Goal: Book appointment/travel/reservation

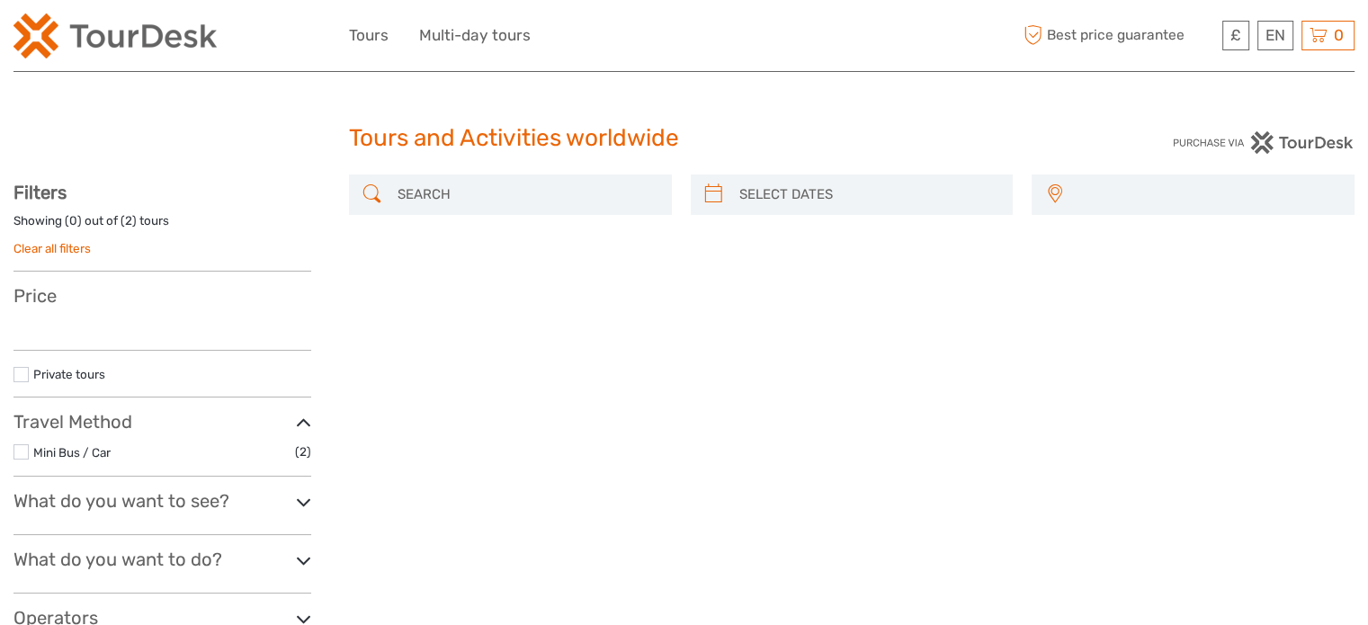
select select
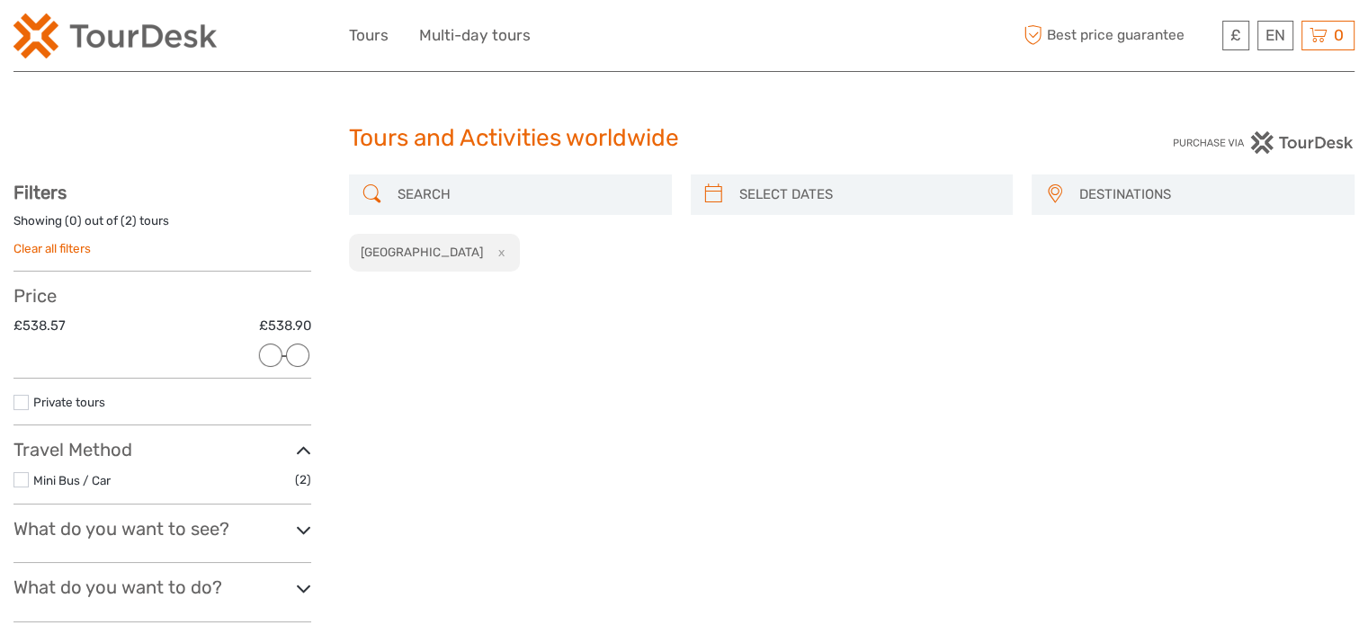
click at [1326, 403] on div "DESTINATIONS [GEOGRAPHIC_DATA] [GEOGRAPHIC_DATA] [GEOGRAPHIC_DATA] [GEOGRAPHIC_…" at bounding box center [852, 435] width 1006 height 520
click at [486, 250] on button "x" at bounding box center [498, 252] width 24 height 19
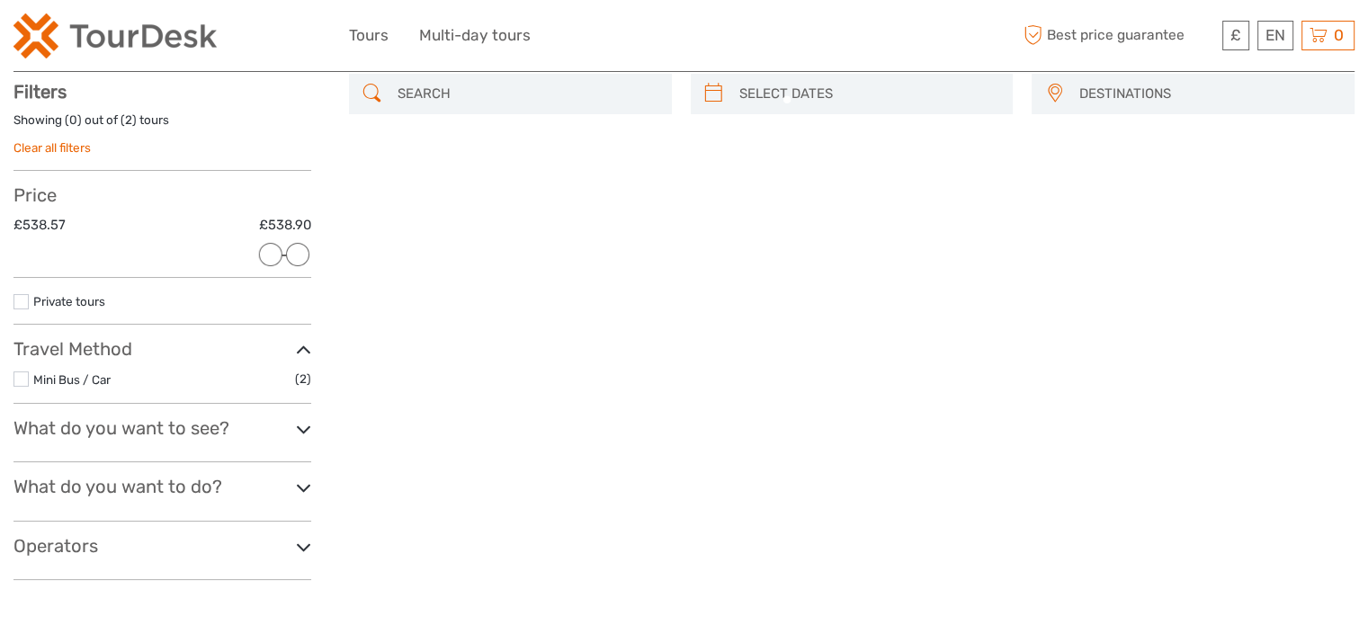
scroll to position [102, 0]
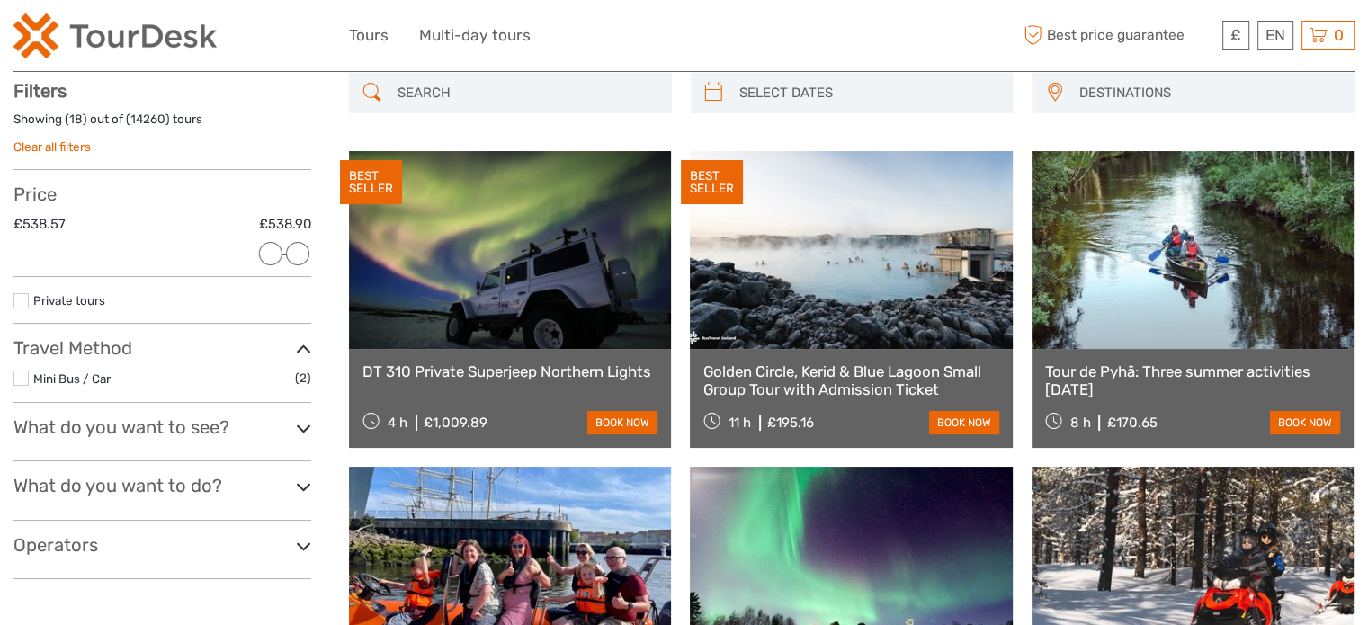
click at [456, 93] on input "search" at bounding box center [526, 92] width 273 height 31
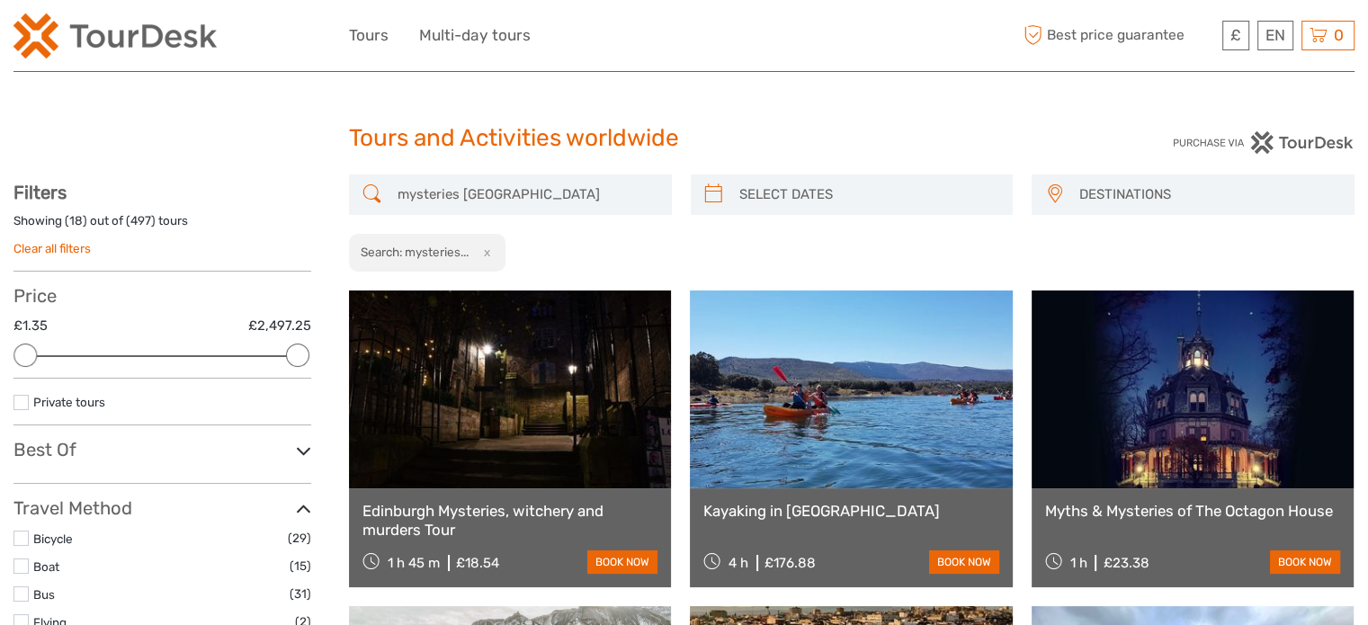
click at [437, 191] on input "mysteries madrid" at bounding box center [526, 194] width 273 height 31
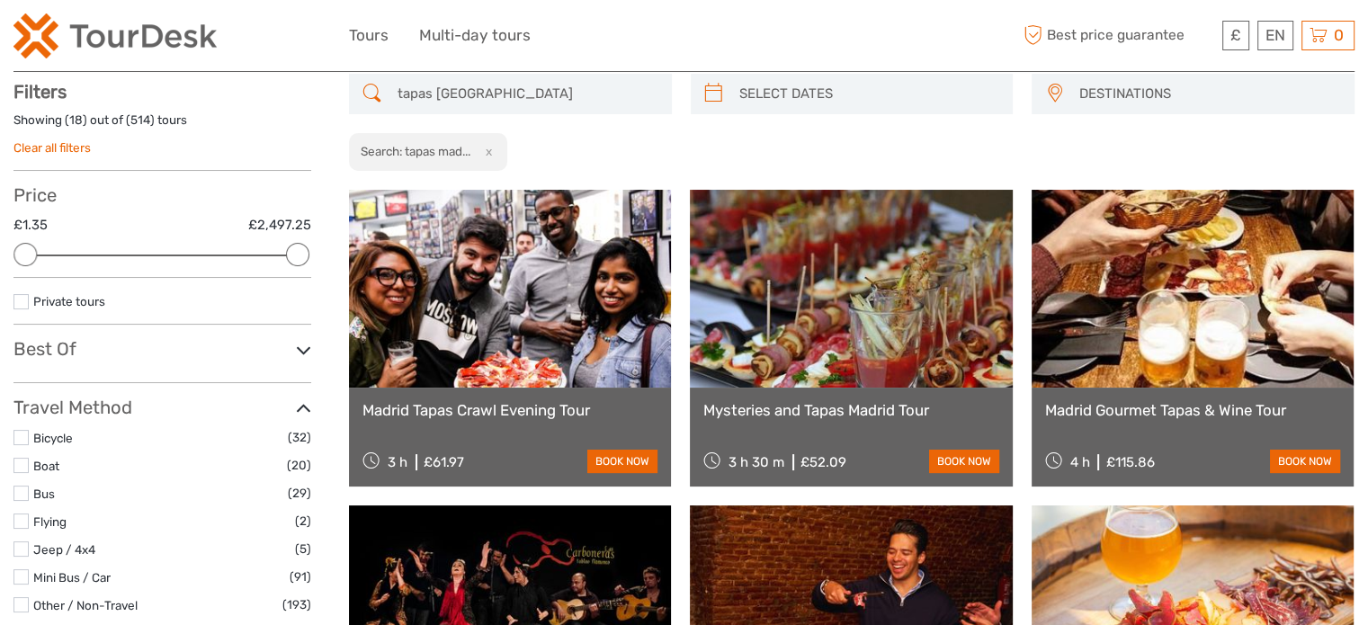
scroll to position [102, 0]
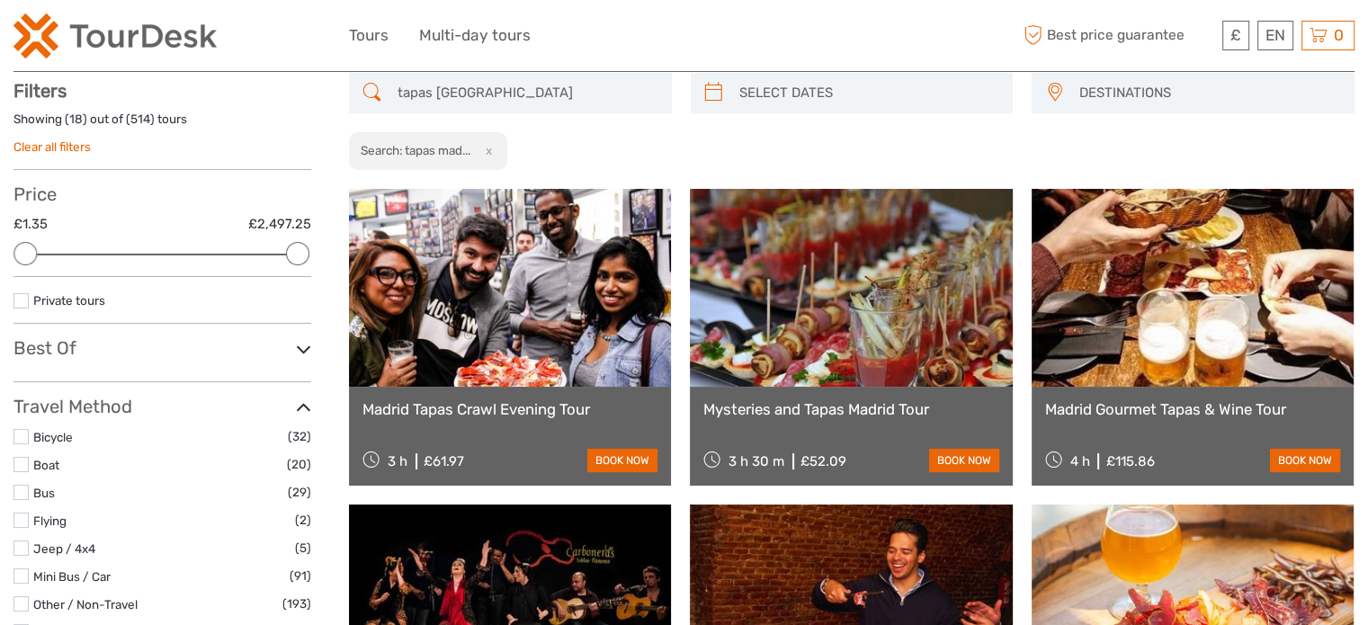
type input "tapas madrid"
click at [758, 316] on link at bounding box center [851, 288] width 322 height 198
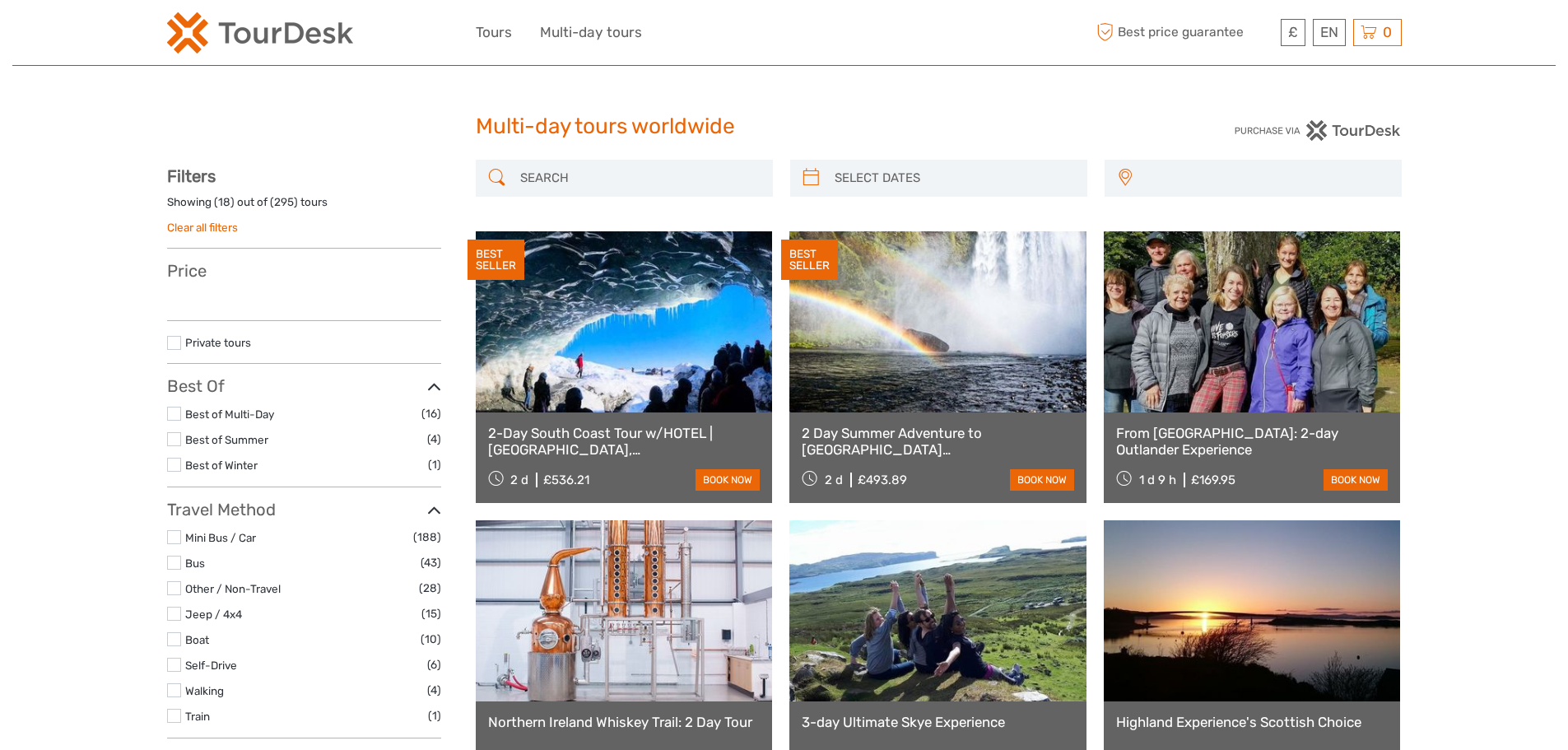
select select
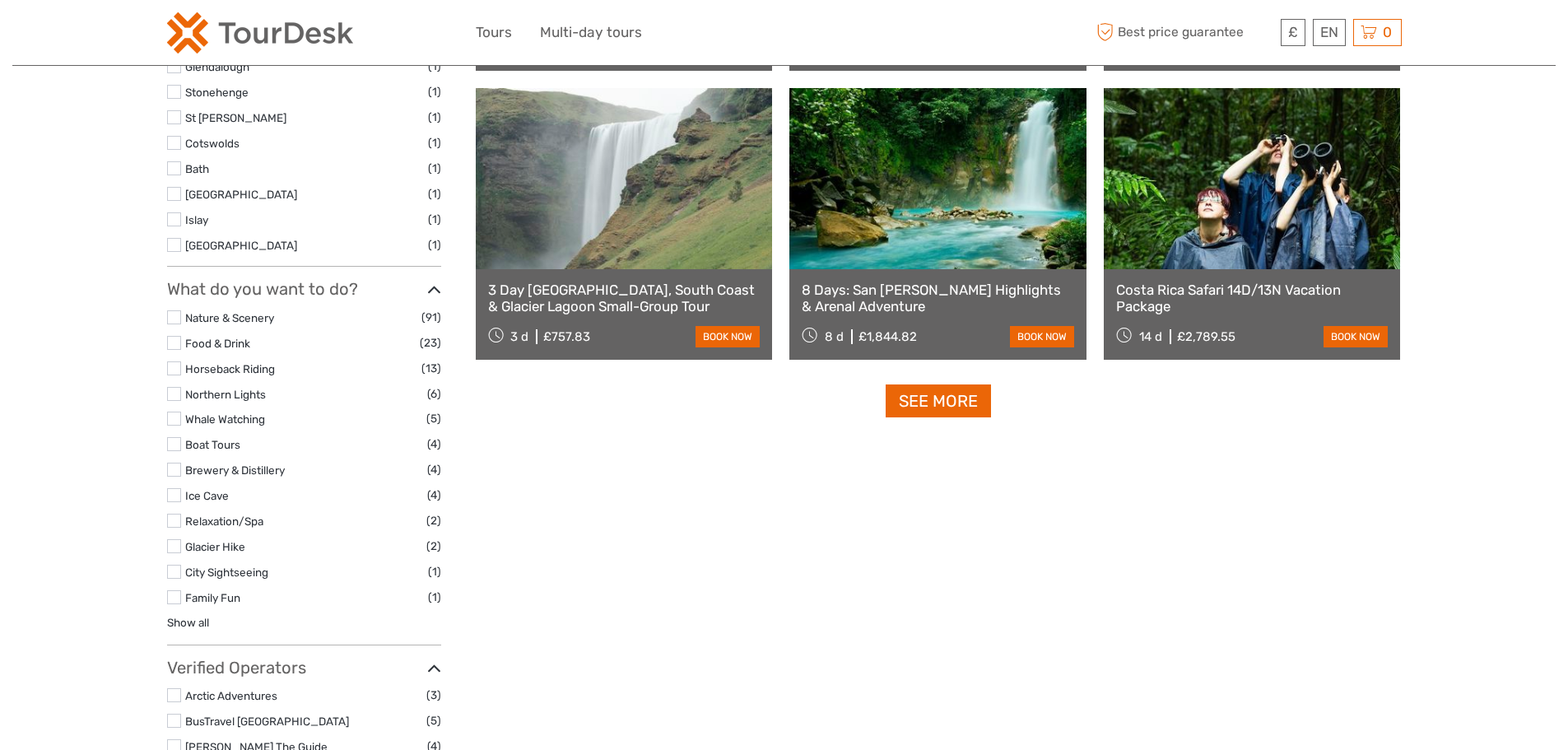
scroll to position [1645, 0]
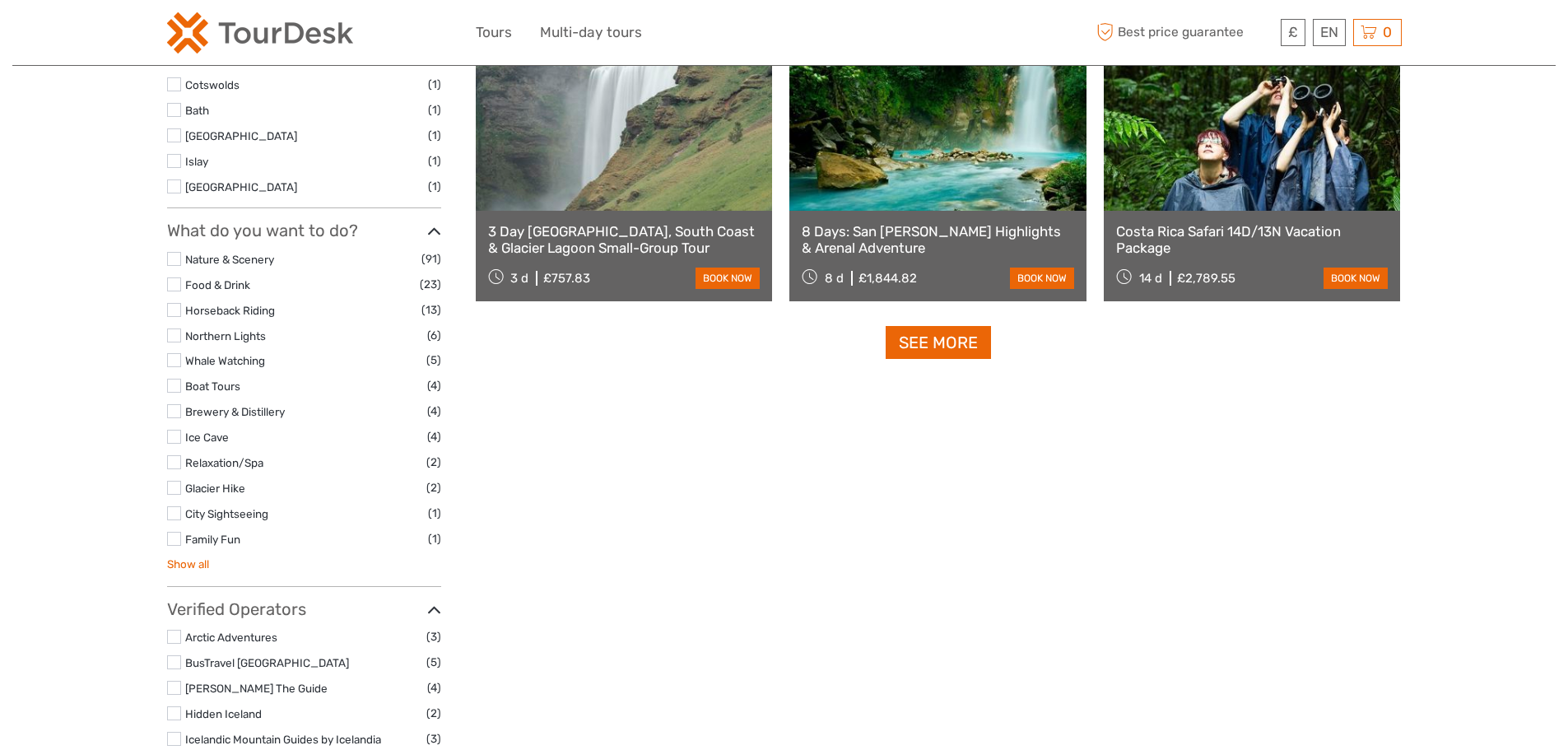
click at [189, 565] on link "Show all" at bounding box center [188, 563] width 42 height 13
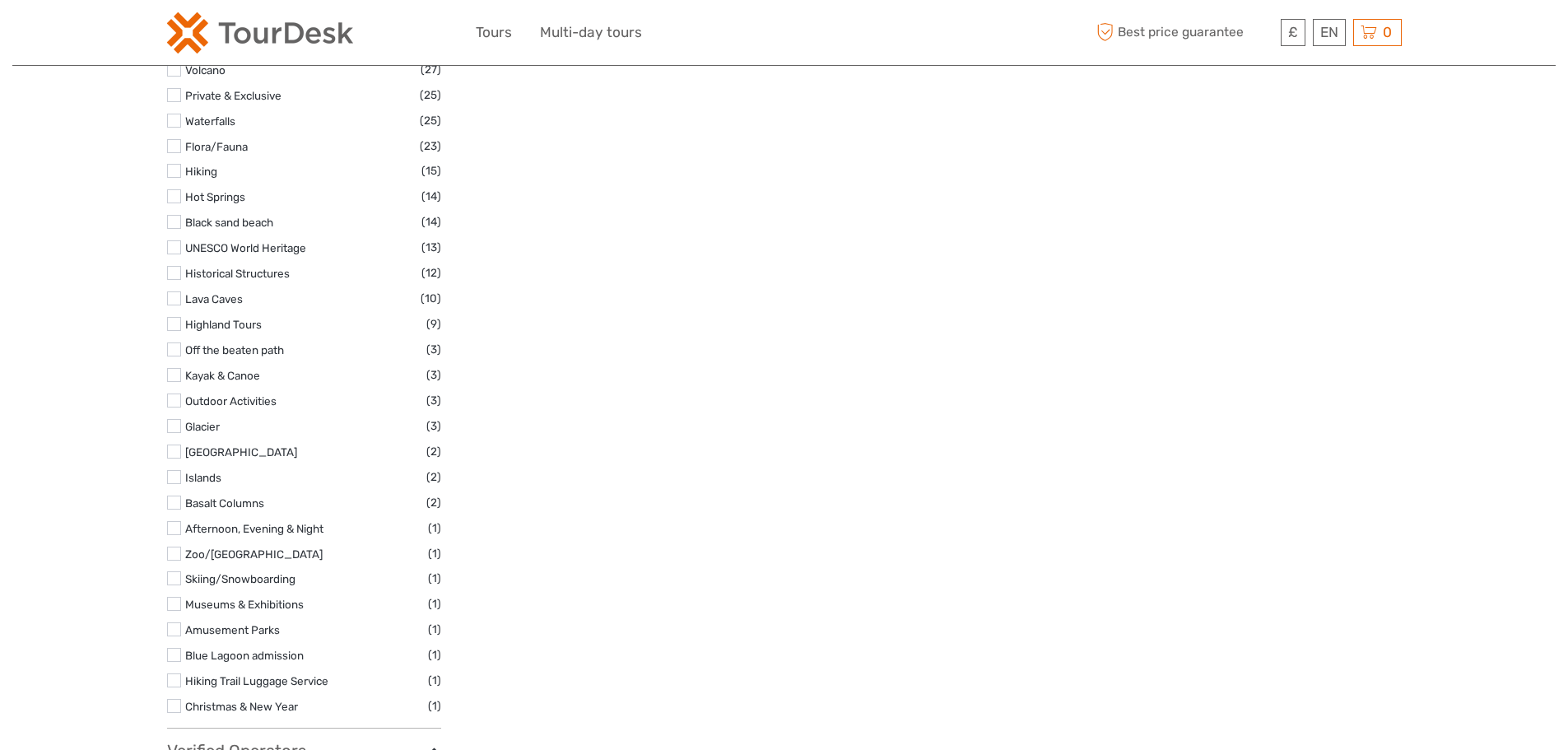
click at [172, 376] on label at bounding box center [174, 374] width 14 height 14
click at [0, 0] on input "checkbox" at bounding box center [0, 0] width 0 height 0
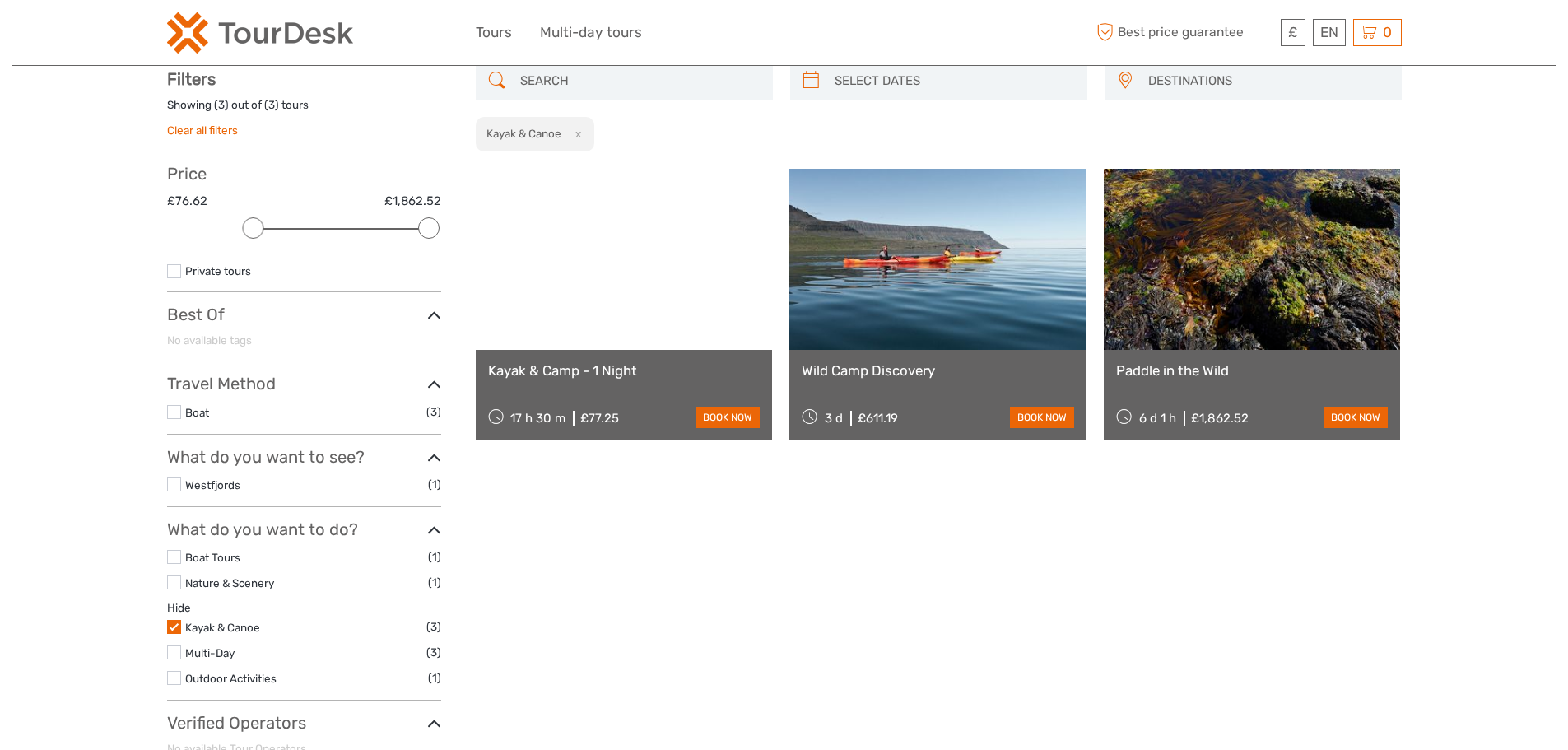
scroll to position [94, 0]
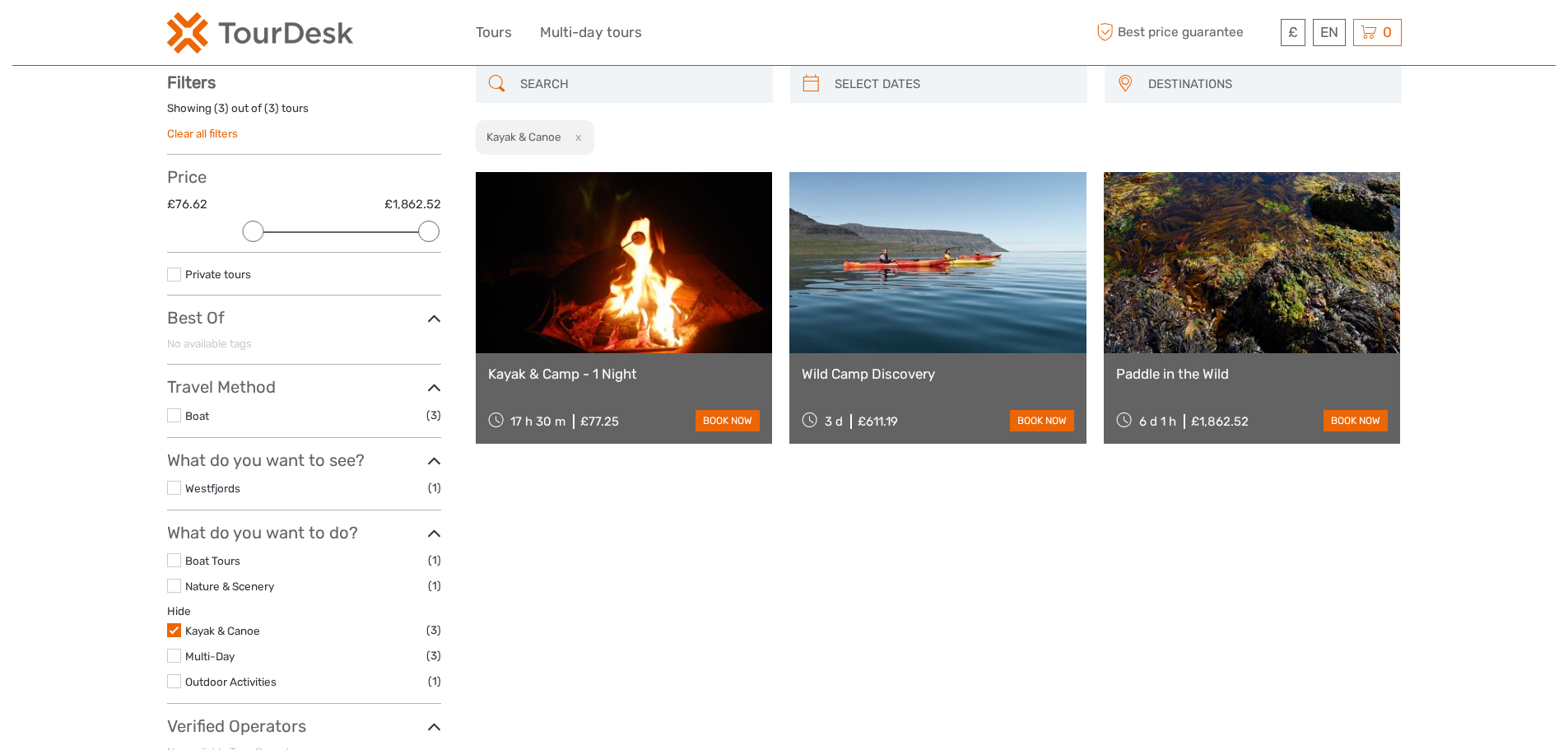
click at [840, 588] on div "DESTINATIONS Austria Belgium Canada Costa Rica Croatia Czech Republic Denmark F…" at bounding box center [939, 453] width 926 height 774
click at [984, 15] on div "£ USD € £ EN English Español Deutsch Tours Multi-day tours More Best price guar…" at bounding box center [784, 32] width 618 height 40
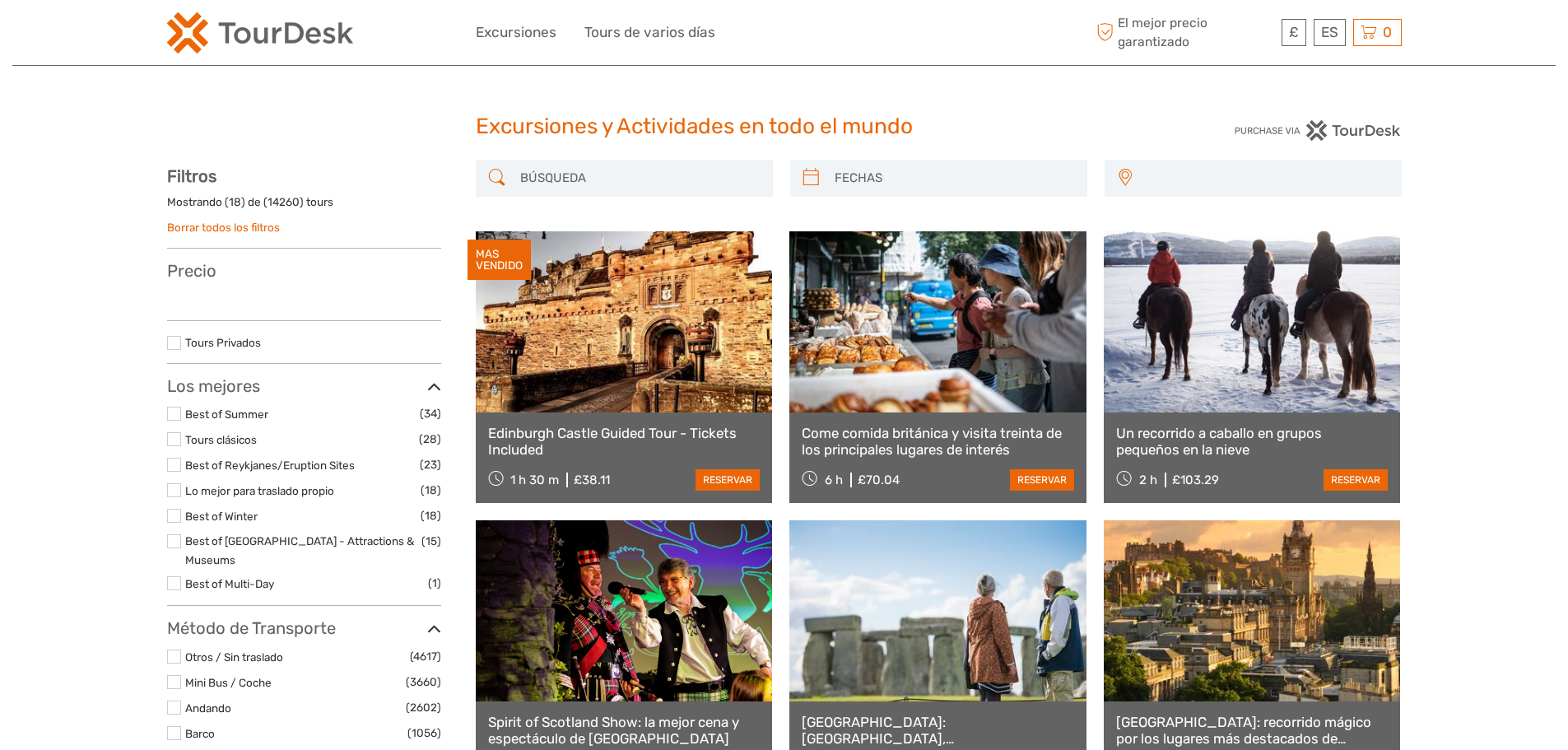
select select
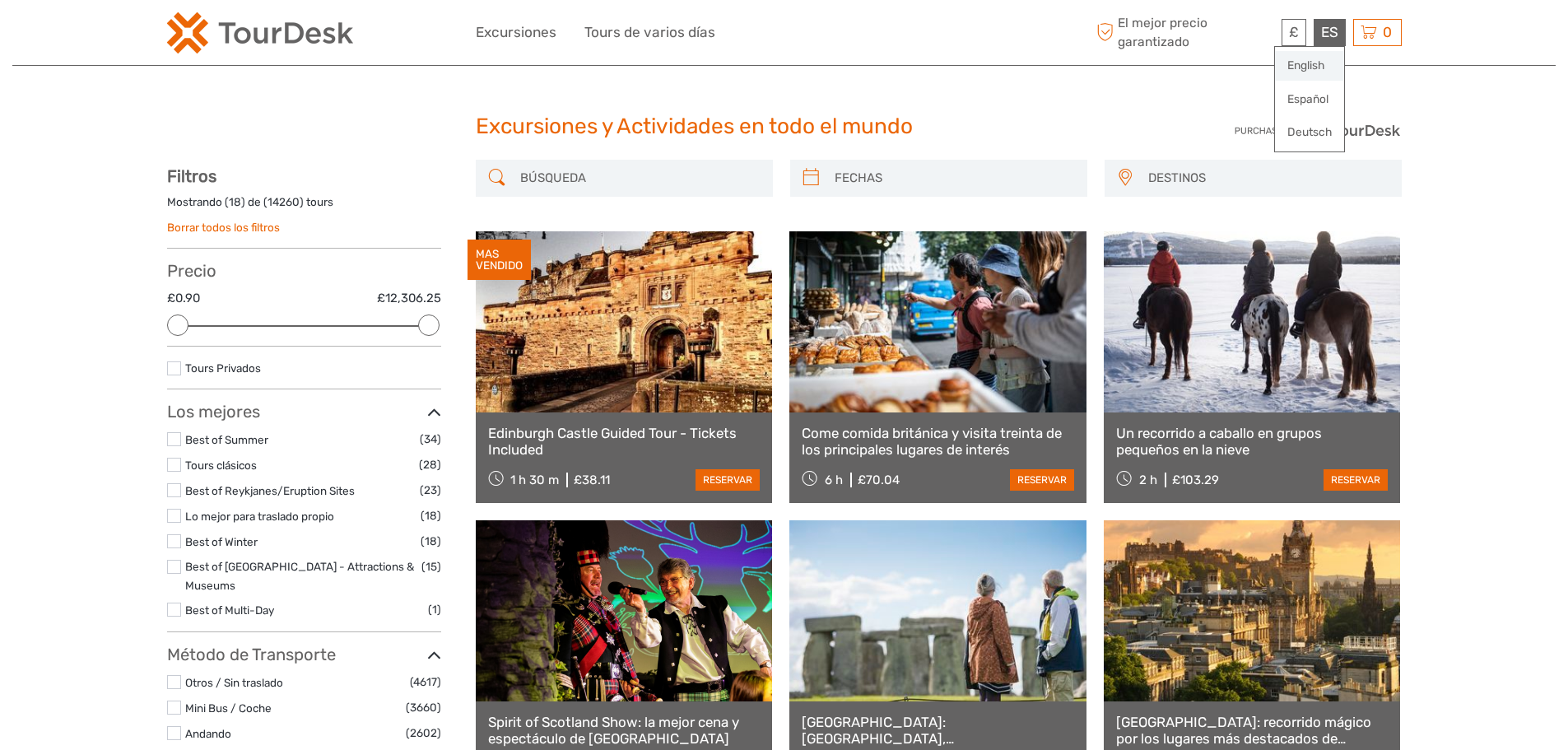
click at [1321, 62] on link "English" at bounding box center [1309, 66] width 70 height 29
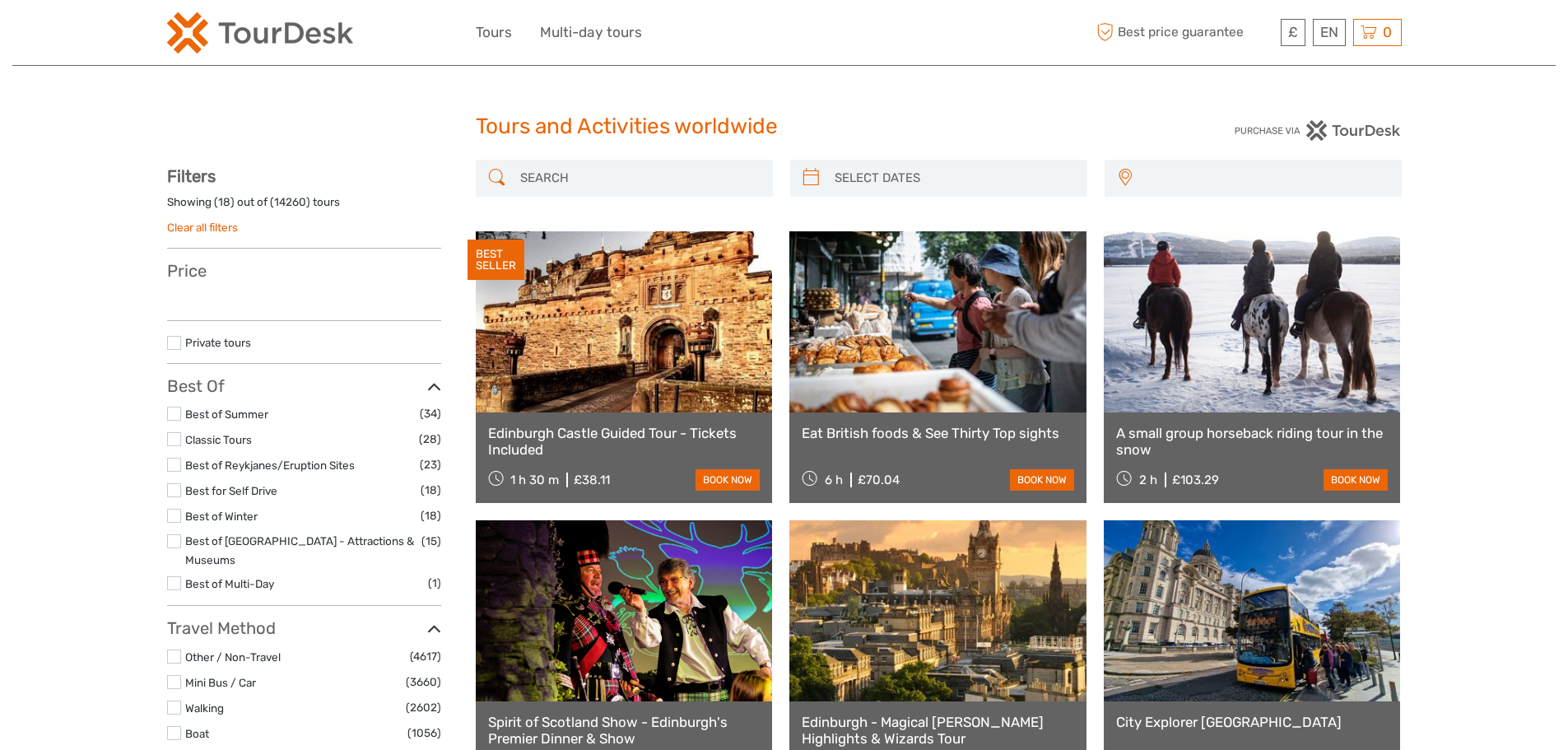
select select
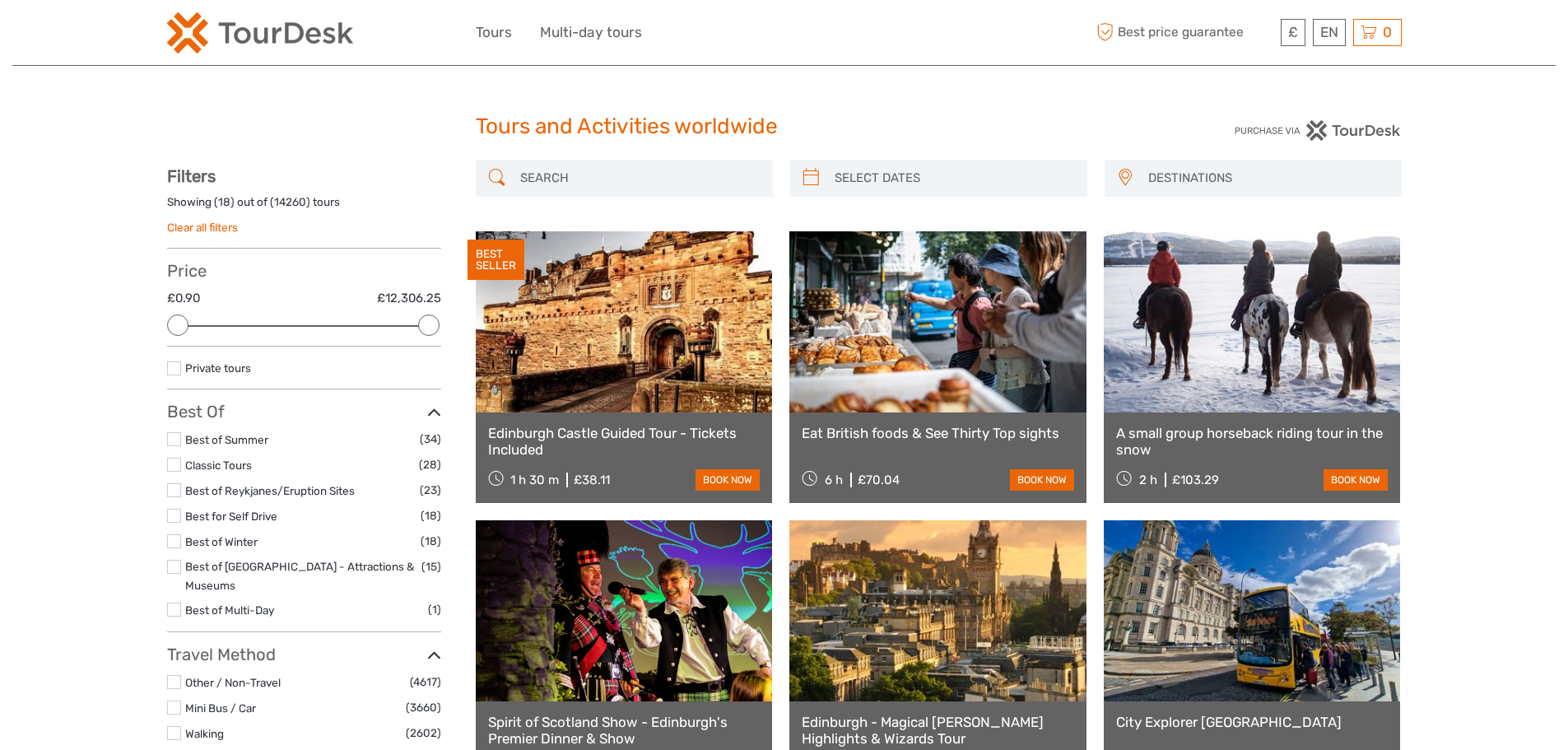
click at [552, 175] on input "search" at bounding box center [639, 177] width 251 height 28
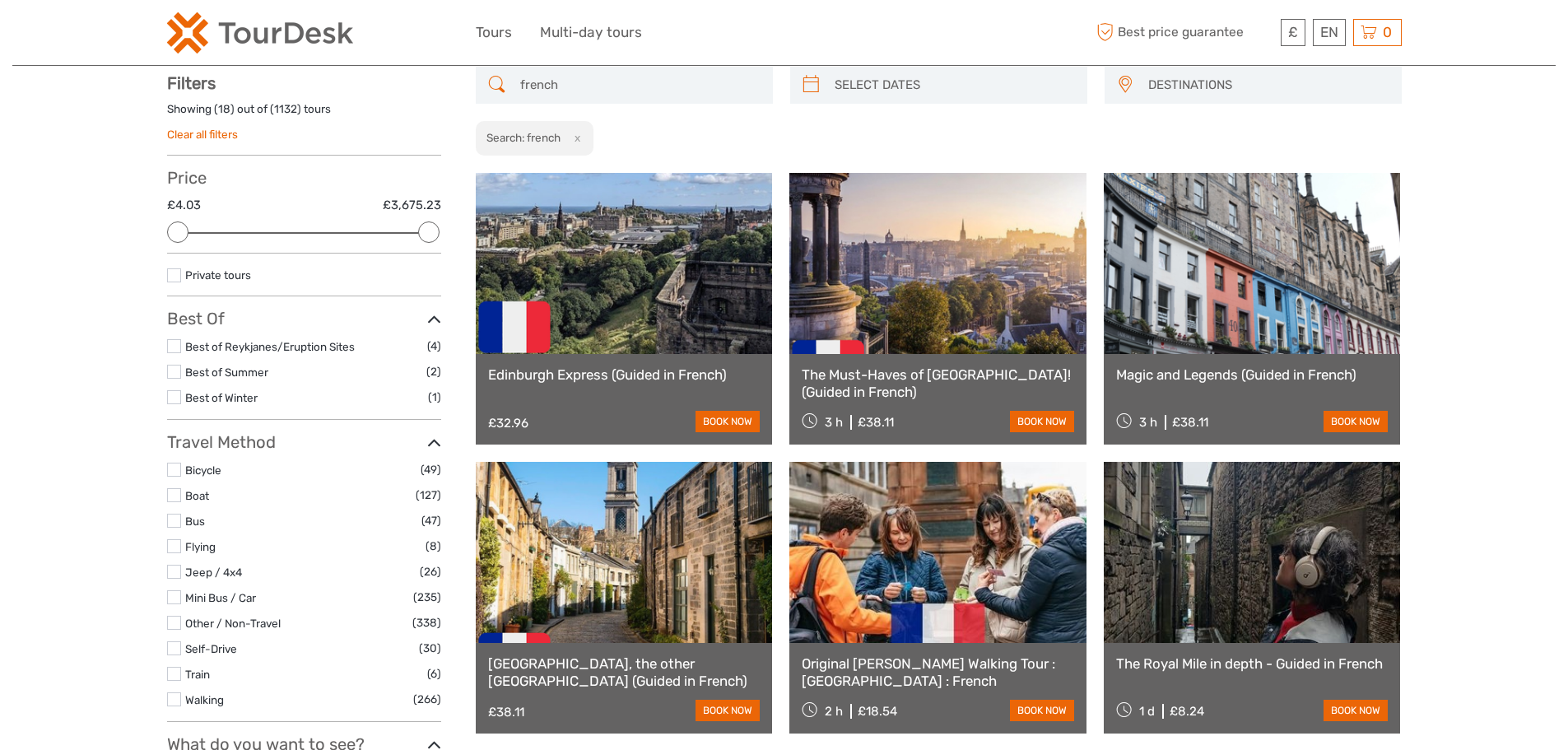
scroll to position [94, 0]
type input "french"
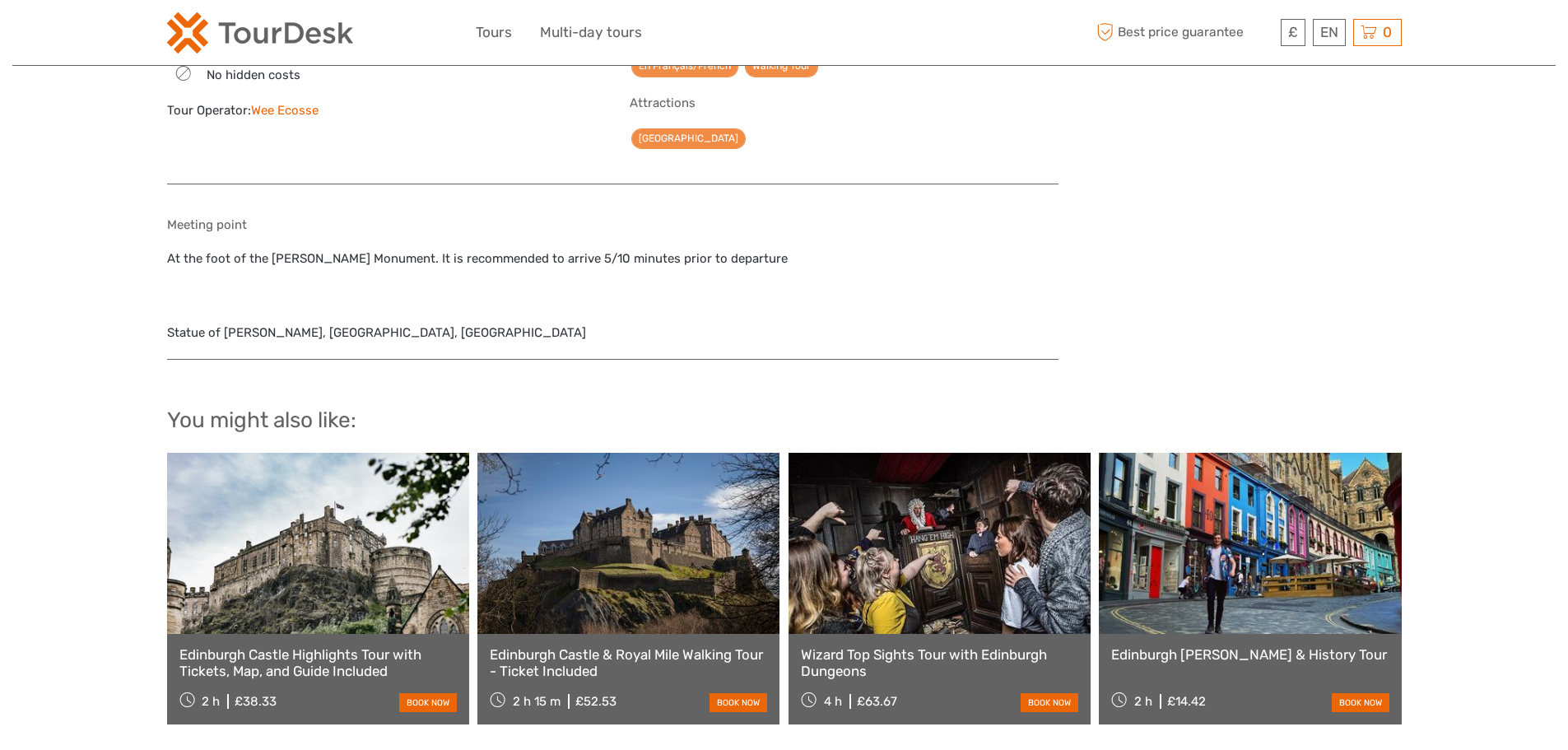
scroll to position [1481, 0]
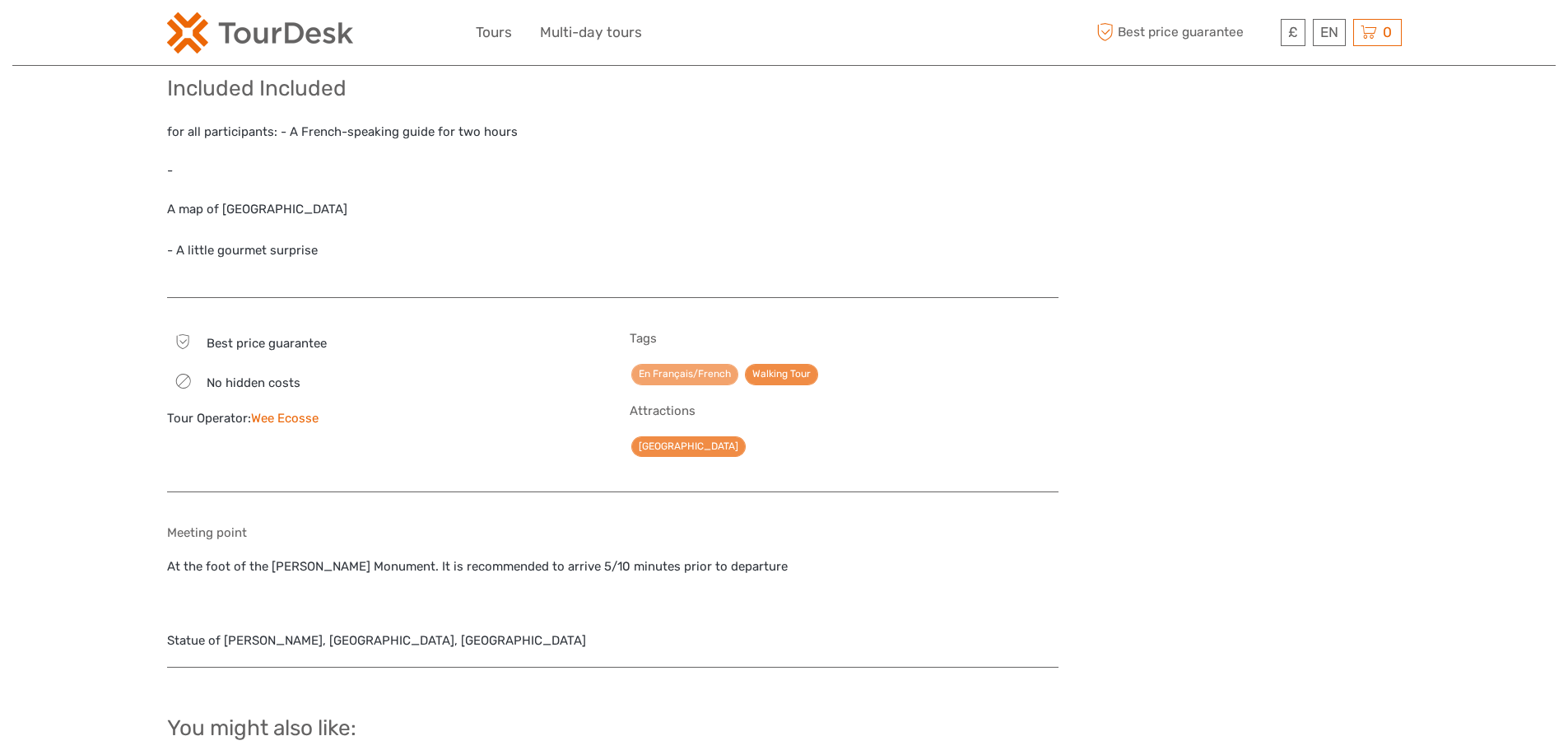
click at [693, 365] on link "En Français/French" at bounding box center [684, 374] width 107 height 20
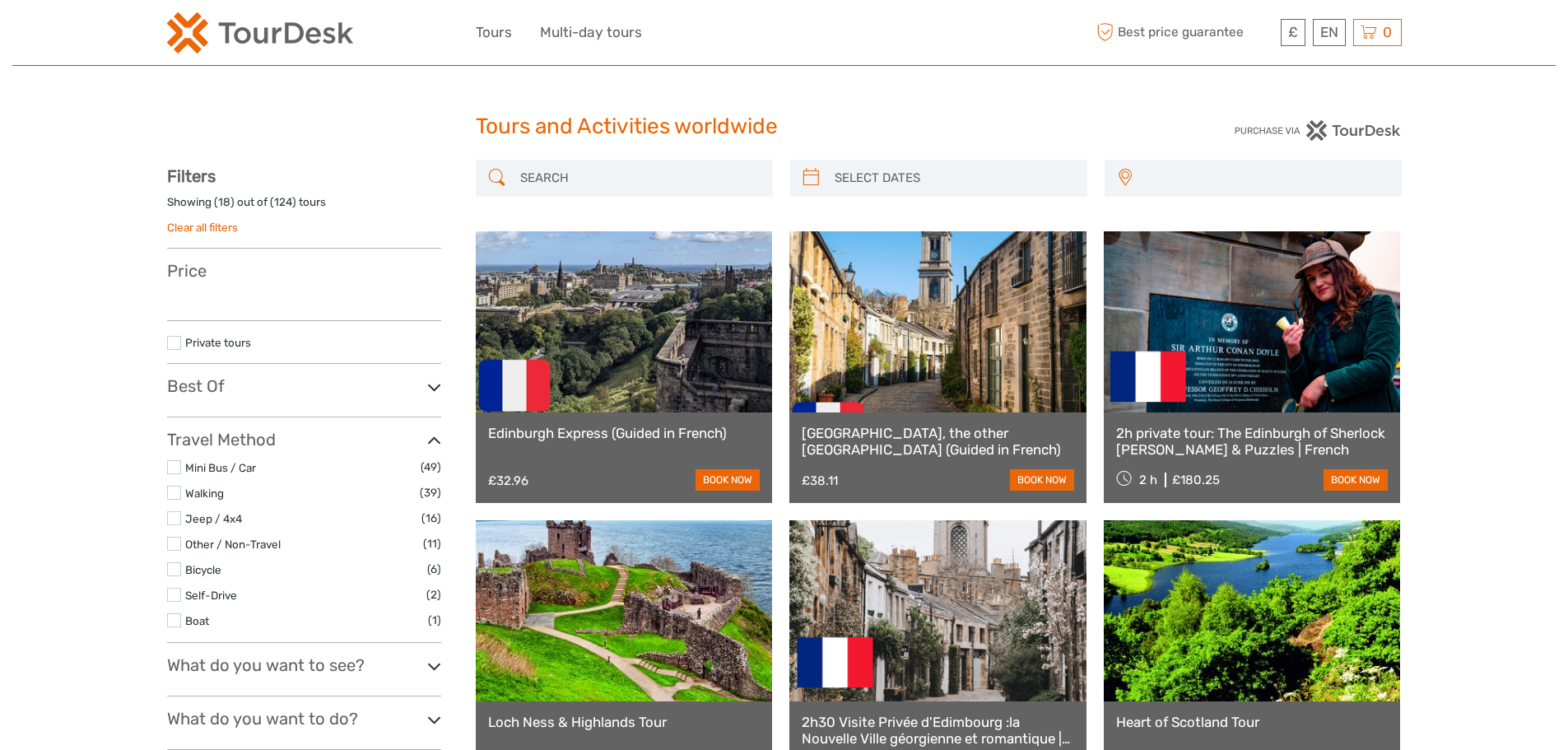
select select
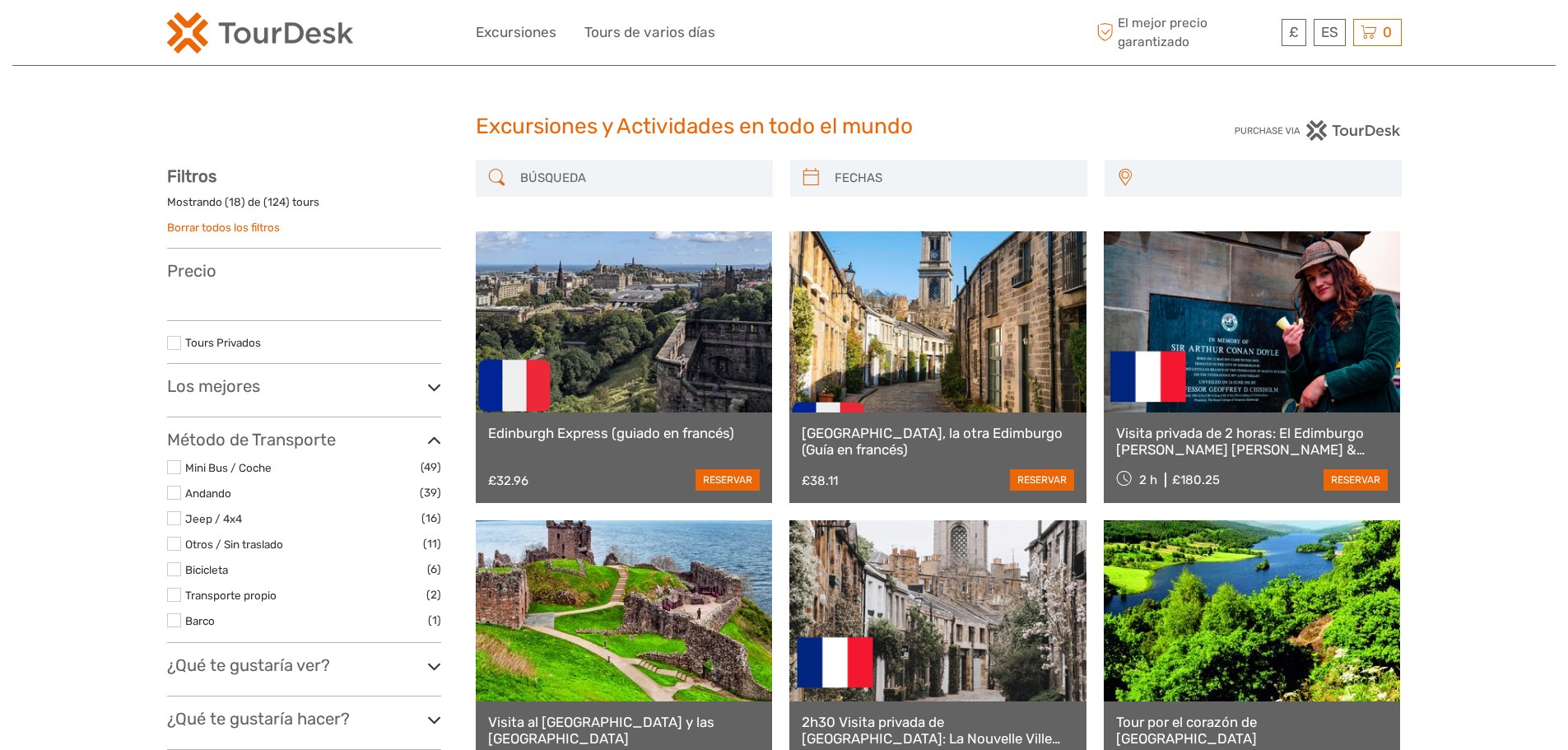
select select
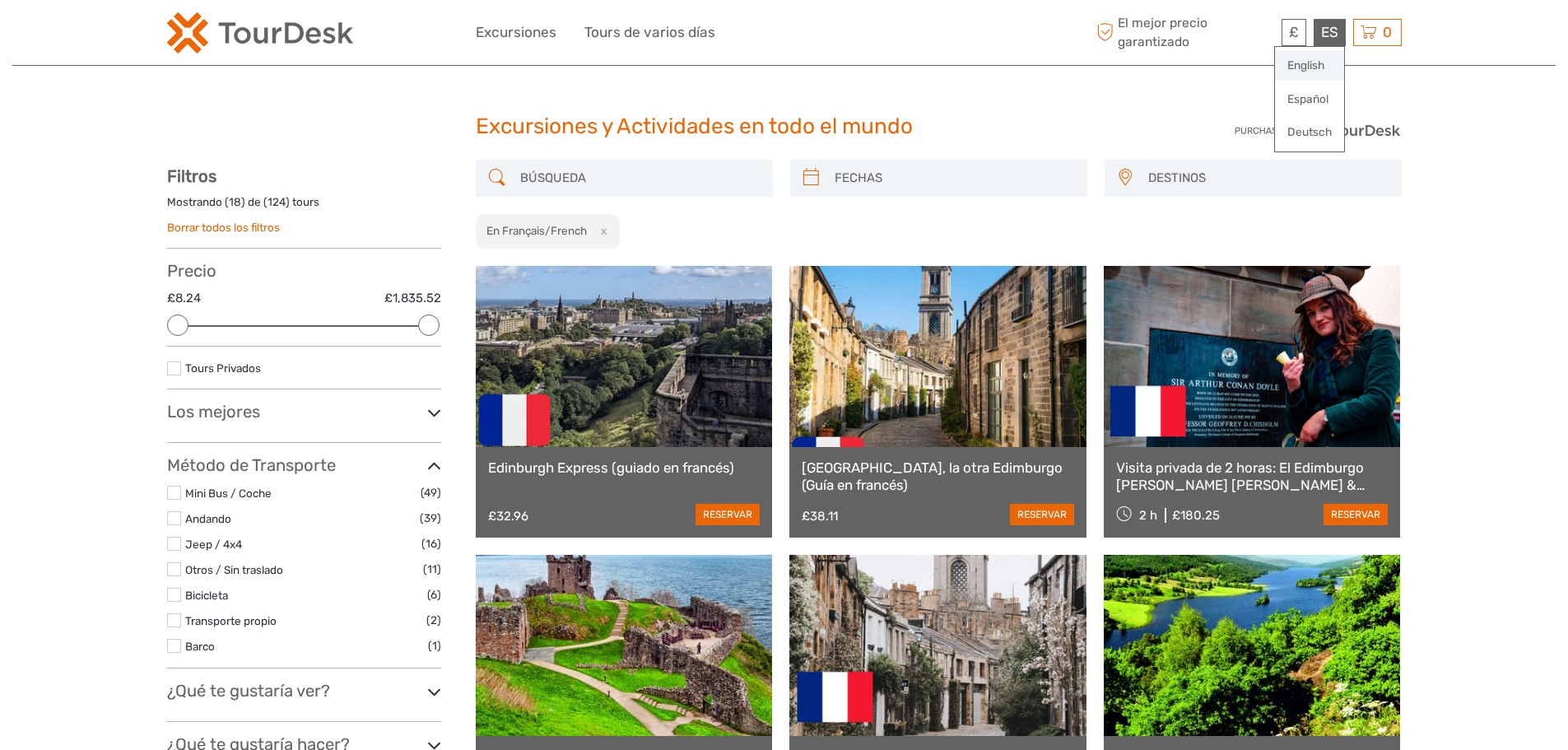
click at [1322, 65] on link "English" at bounding box center [1309, 66] width 70 height 29
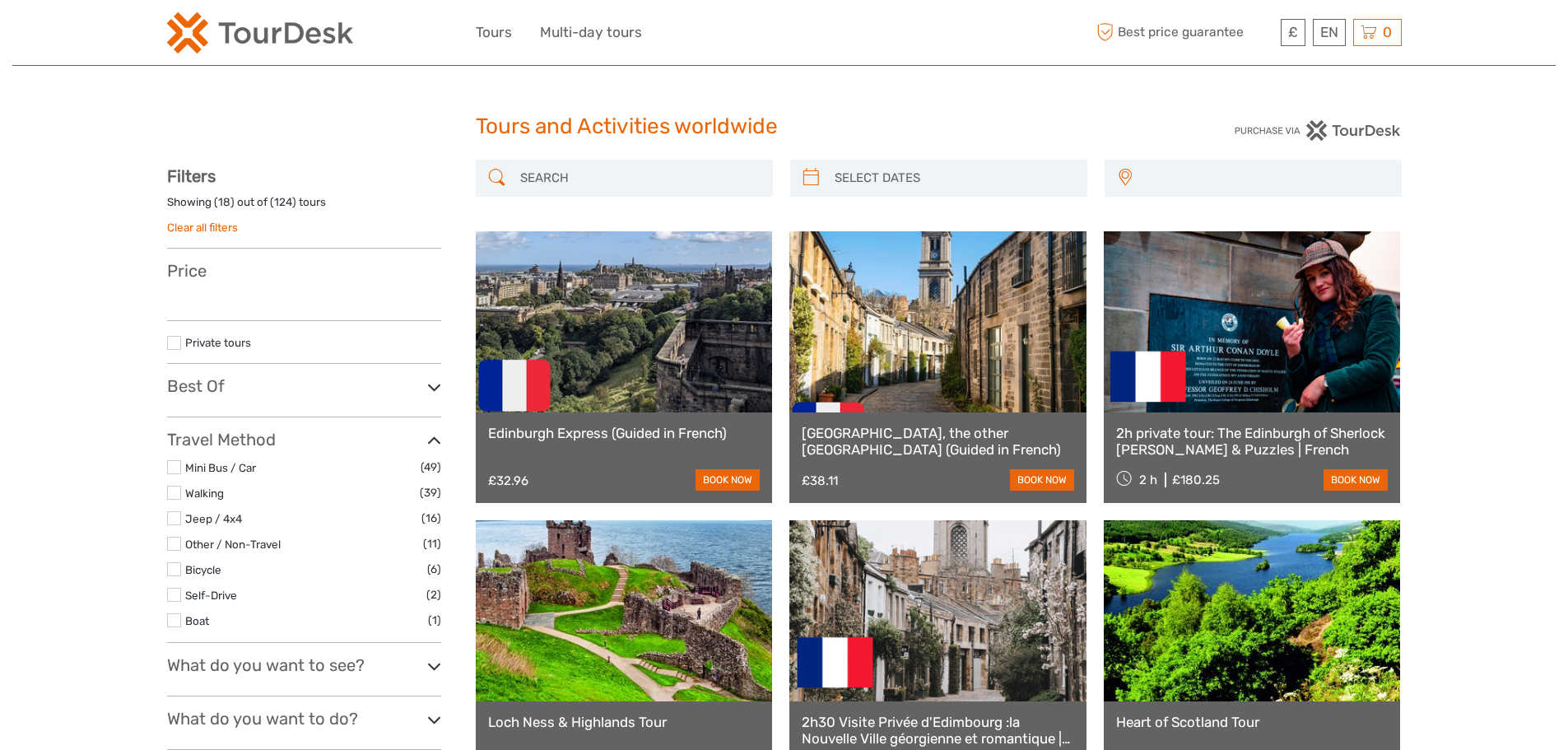
select select
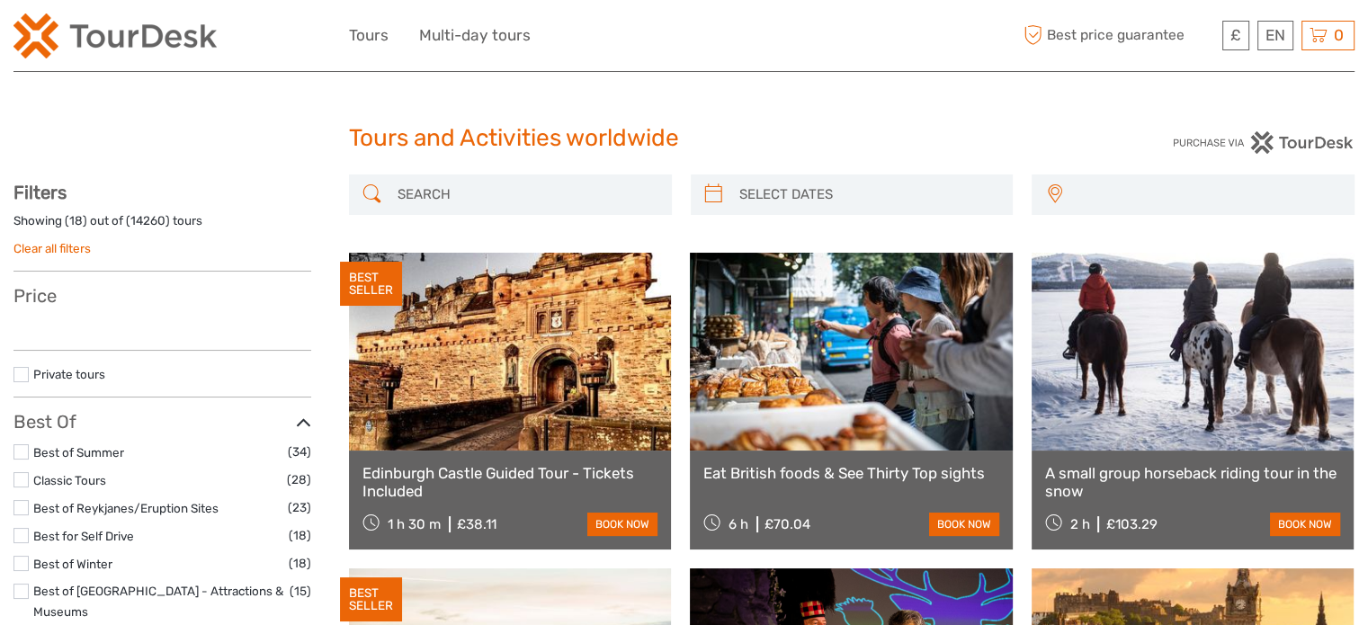
select select
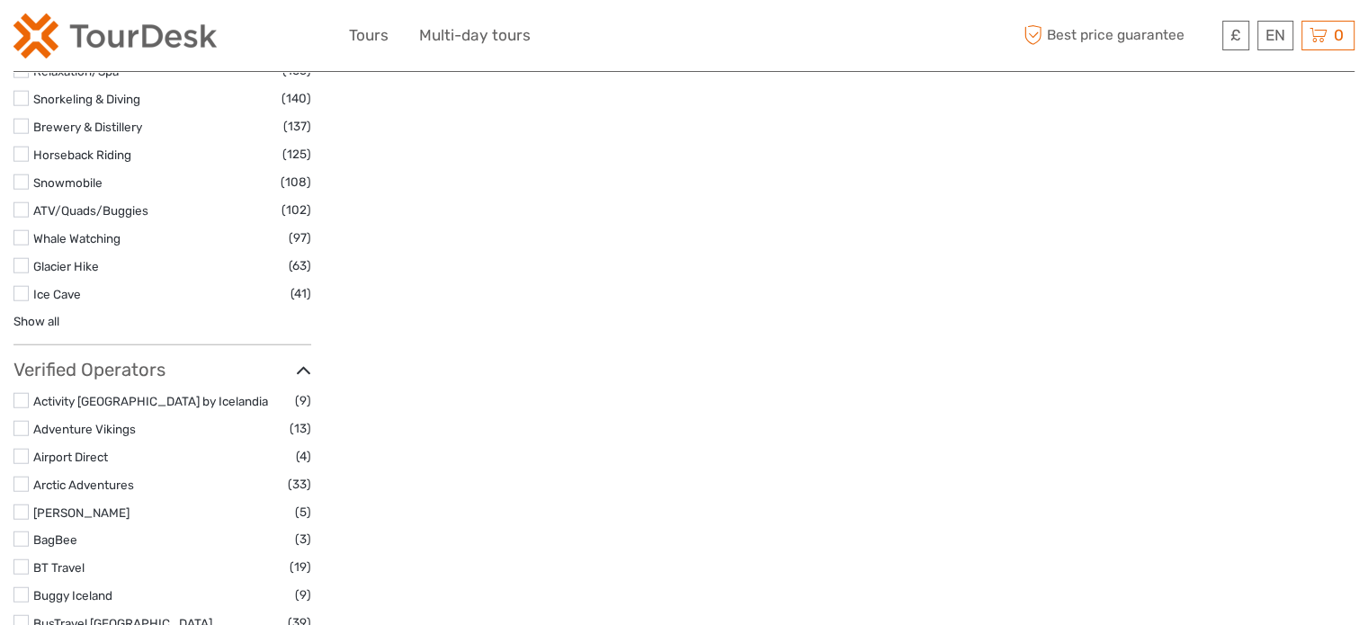
scroll to position [4318, 0]
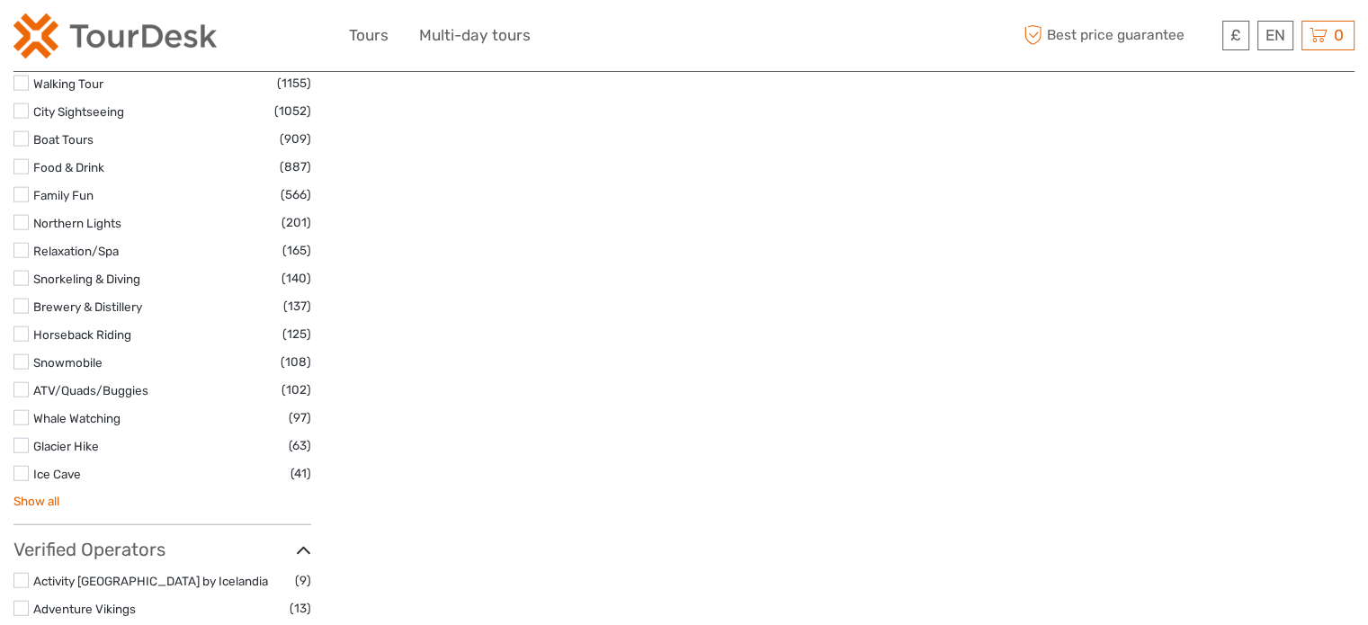
click at [31, 494] on link "Show all" at bounding box center [36, 501] width 46 height 14
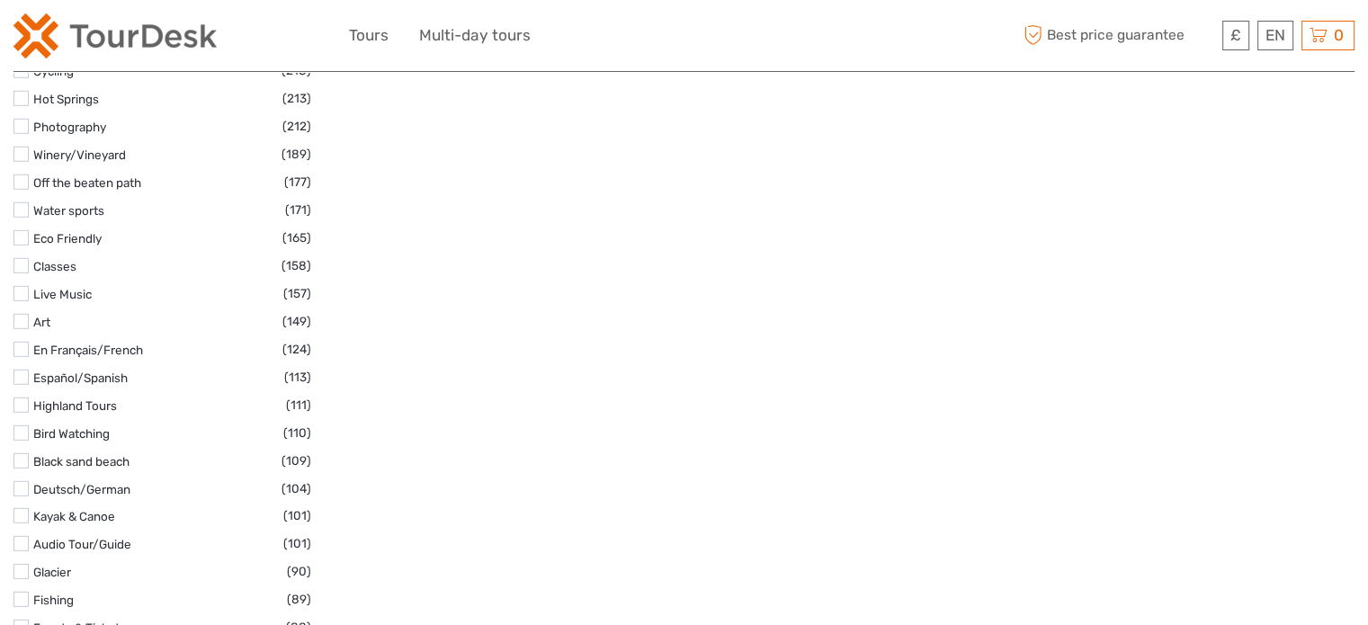
click at [22, 342] on label at bounding box center [20, 349] width 15 height 15
click at [0, 0] on input "checkbox" at bounding box center [0, 0] width 0 height 0
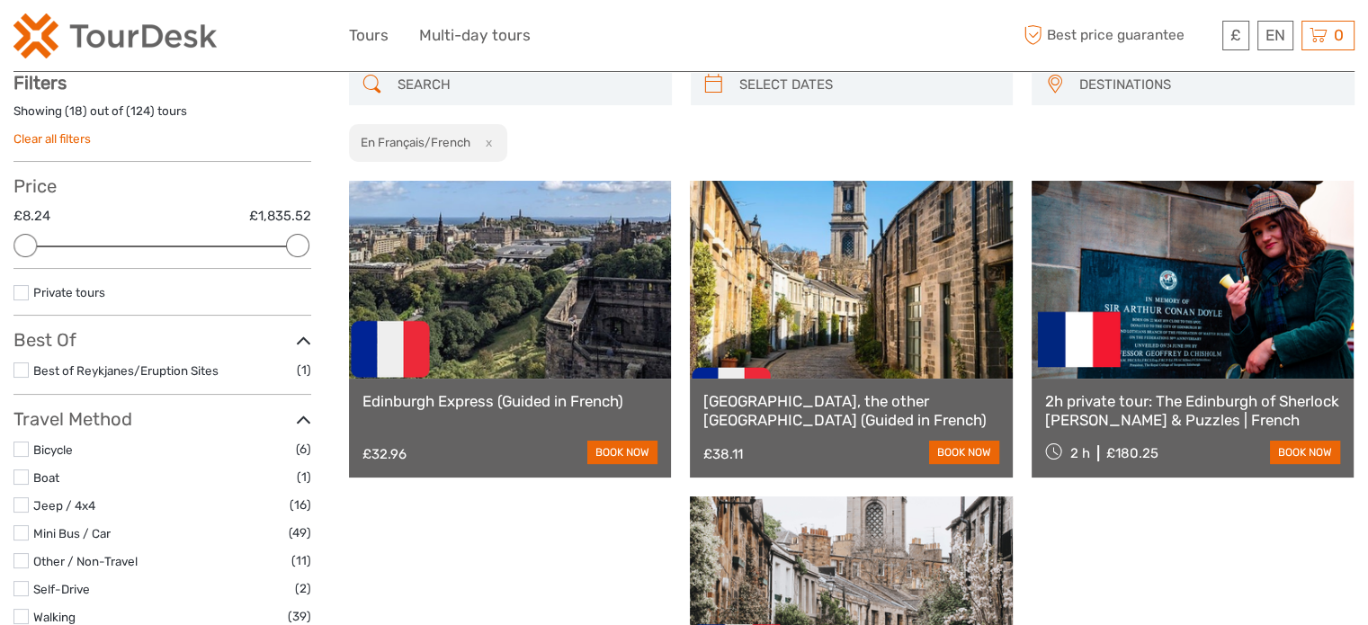
scroll to position [102, 0]
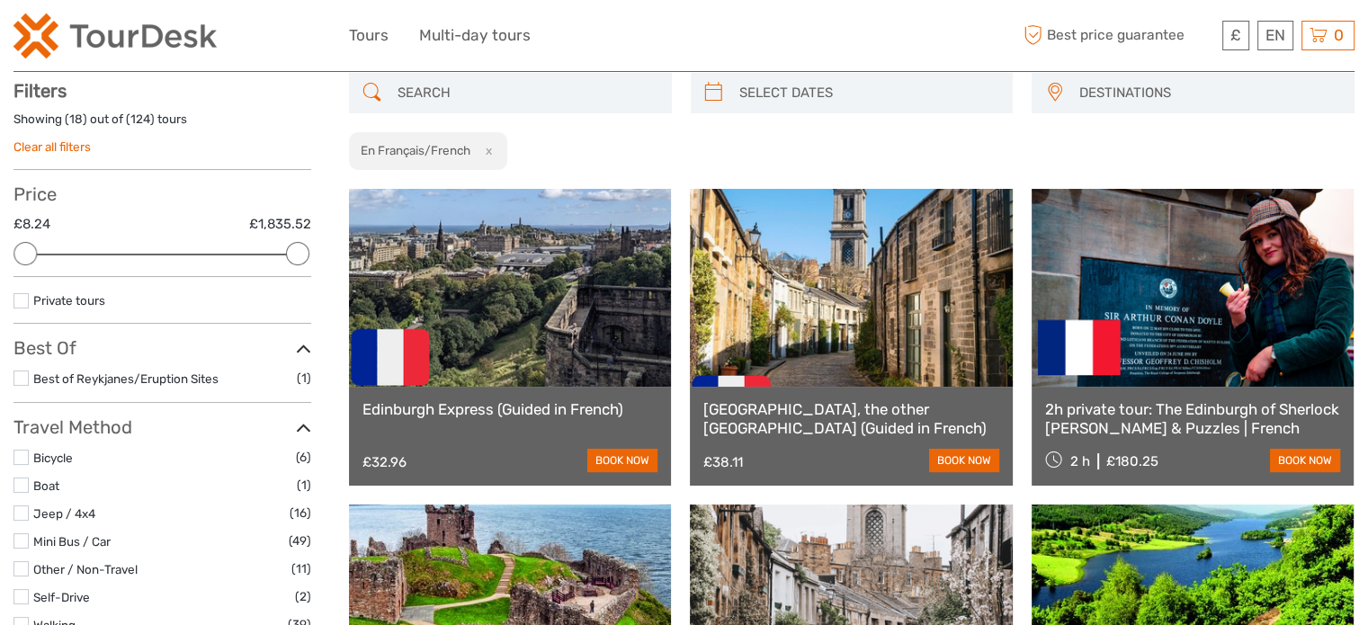
click at [239, 122] on div "Showing ( 18 ) out of ( 124 ) tours" at bounding box center [162, 125] width 298 height 28
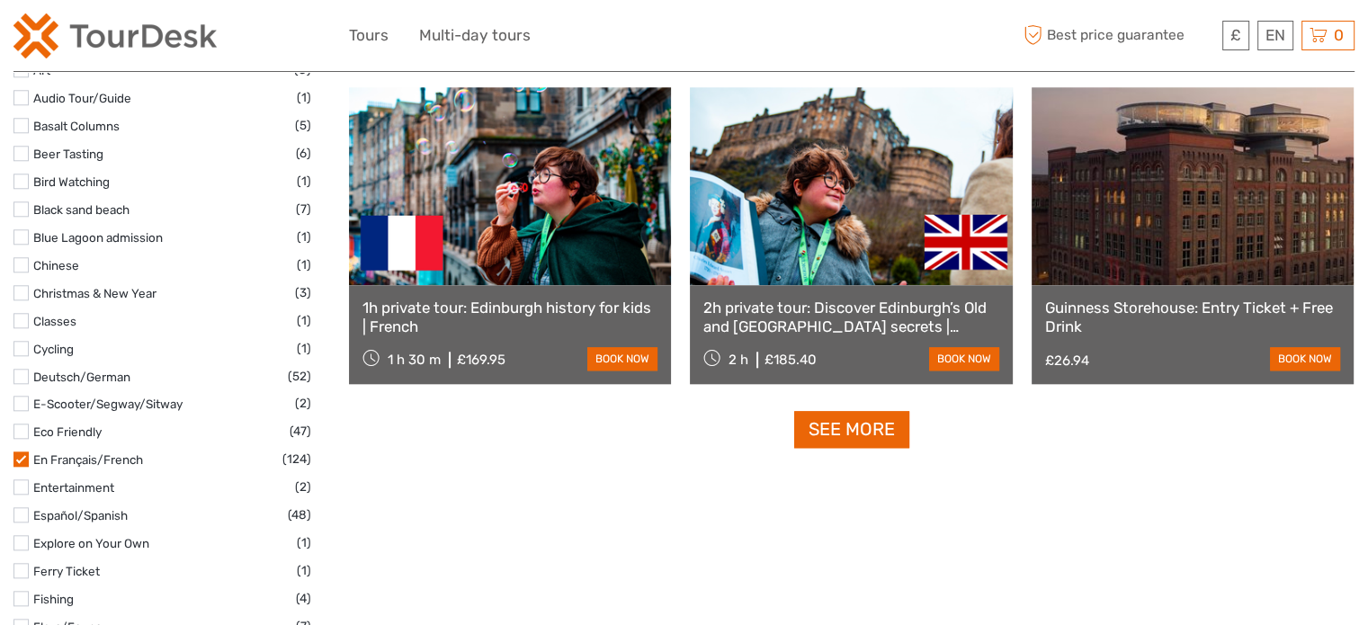
scroll to position [1815, 0]
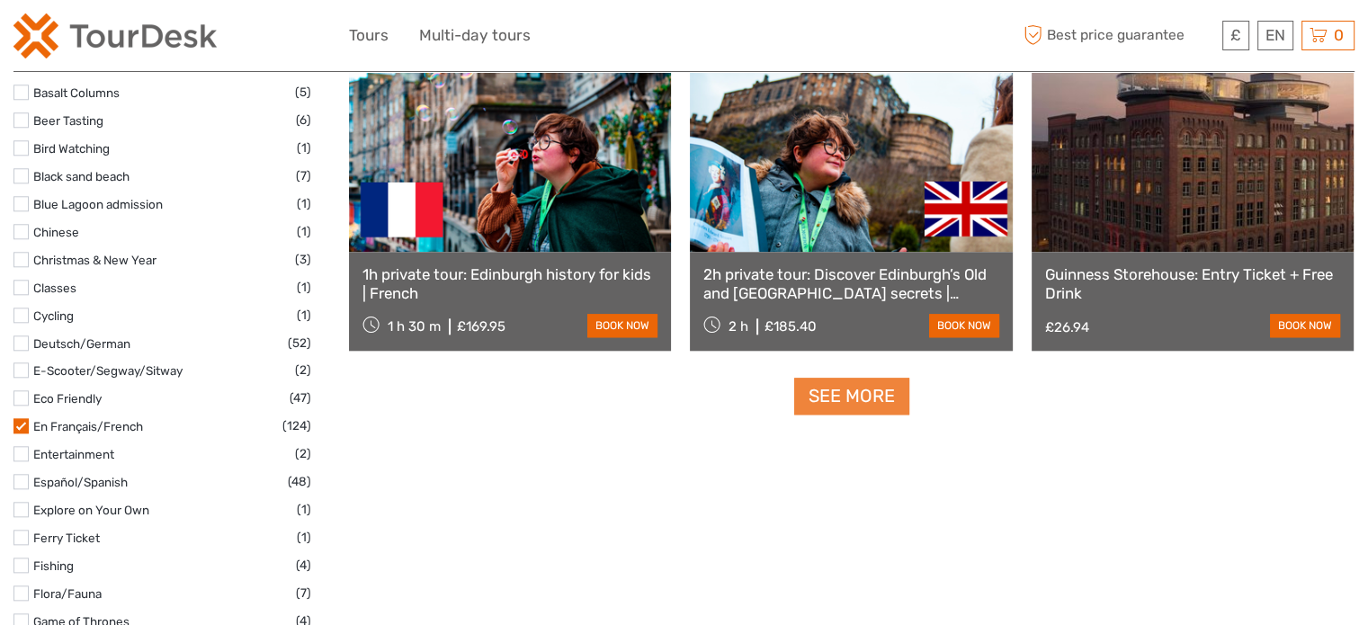
click at [843, 395] on link "See more" at bounding box center [851, 396] width 115 height 37
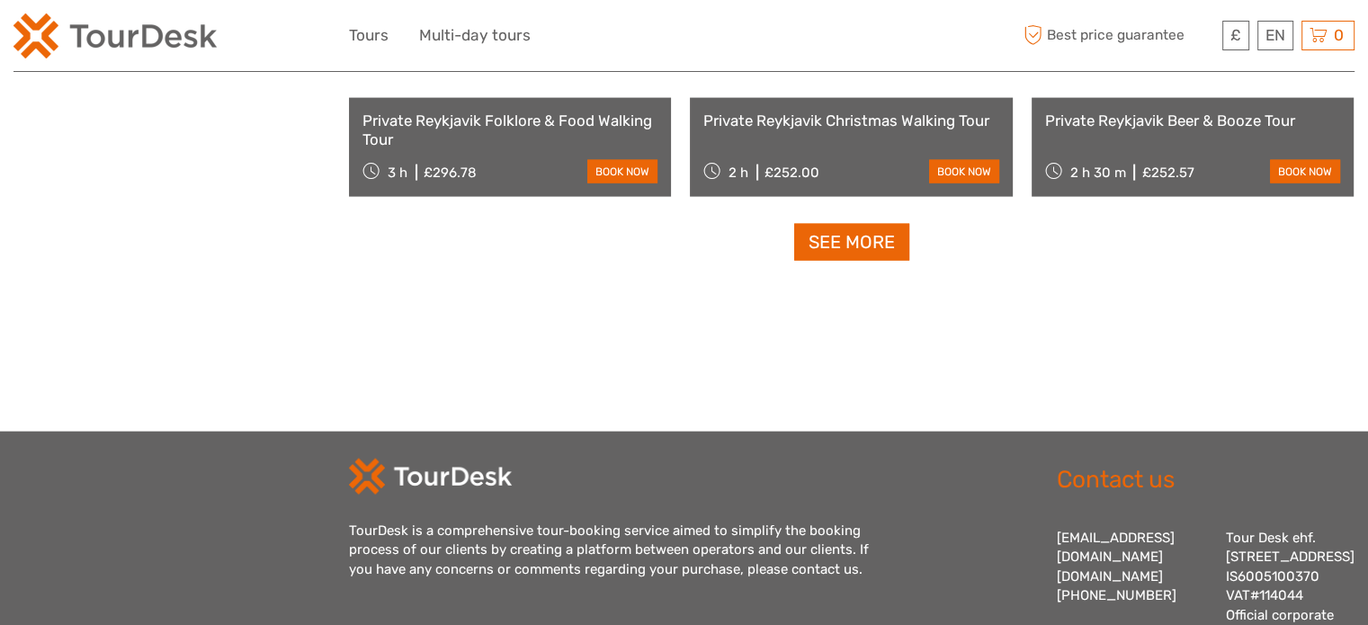
scroll to position [3862, 0]
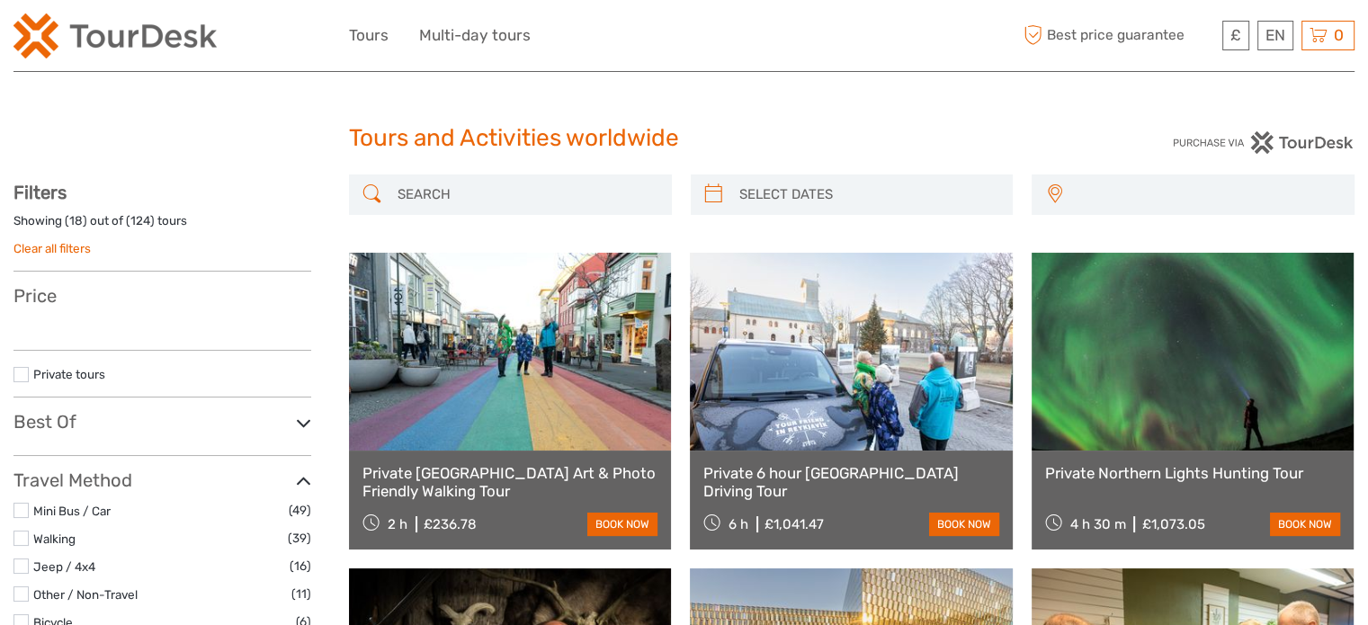
select select
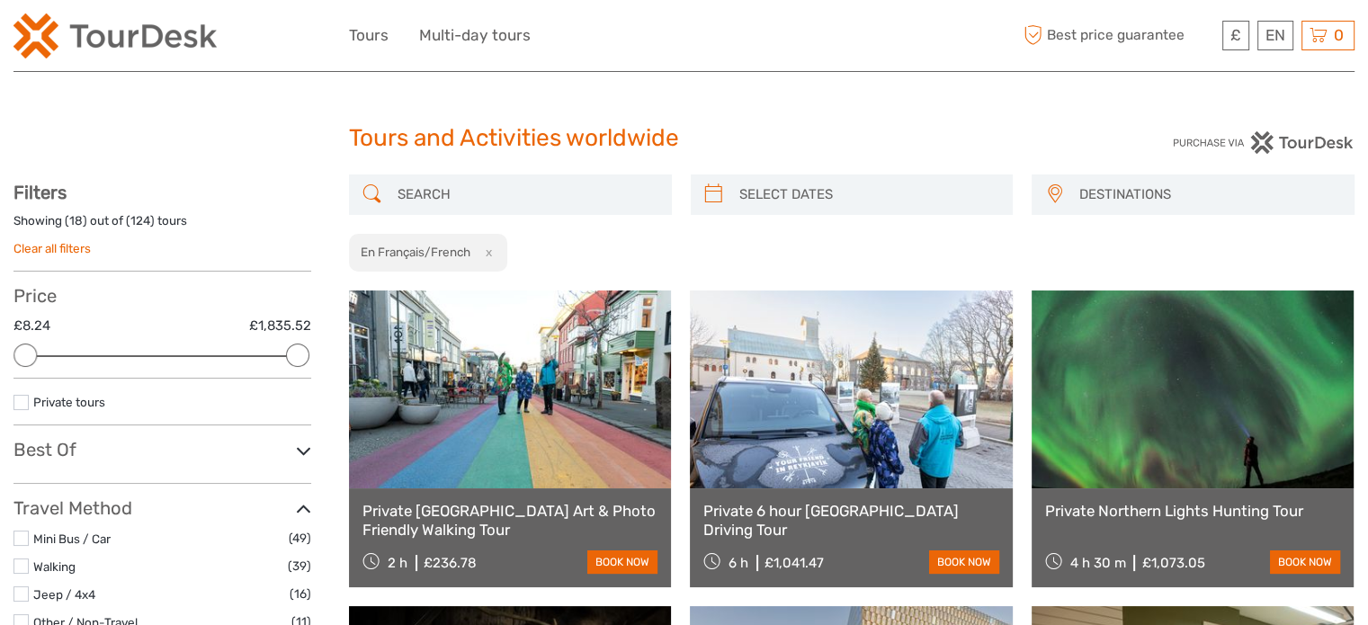
click at [748, 22] on div "£ USD € £ EN English Español Deutsch Tours Multi-day tours More Best price guar…" at bounding box center [684, 35] width 671 height 44
